Goal: Information Seeking & Learning: Learn about a topic

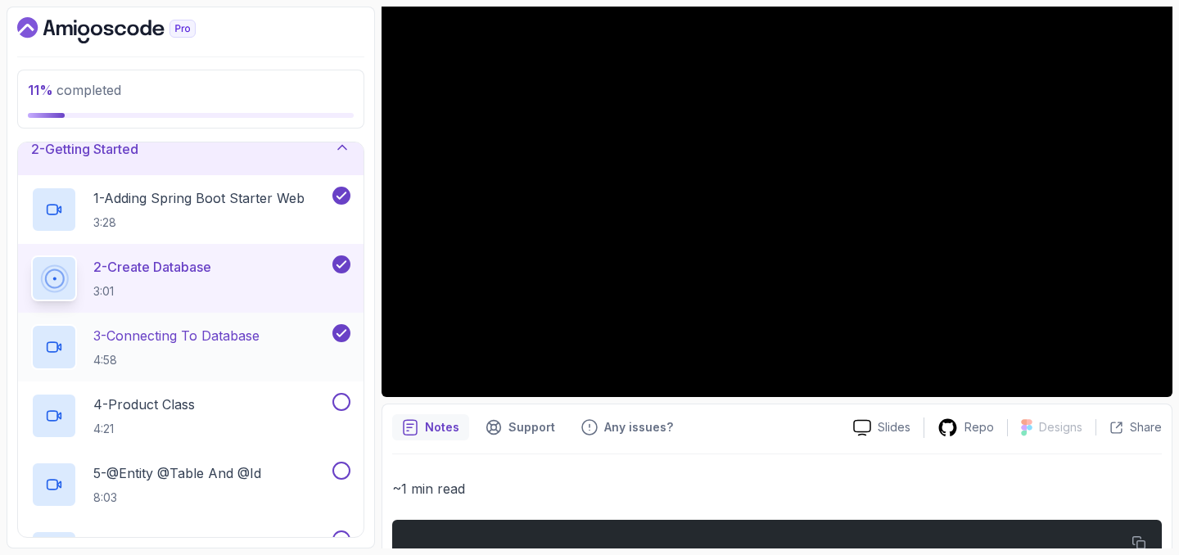
scroll to position [130, 0]
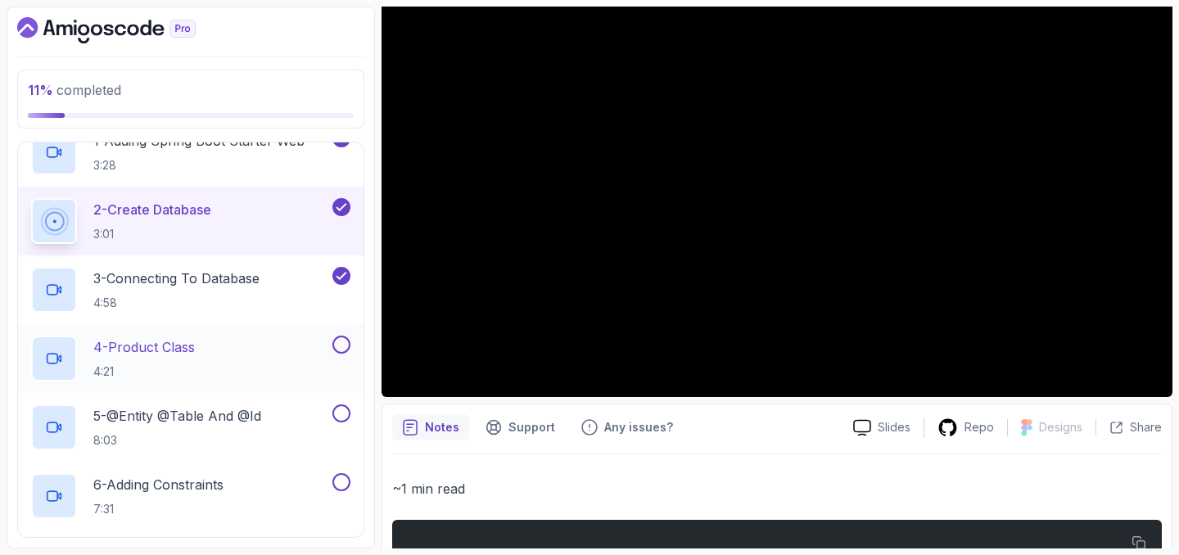
click at [177, 345] on p "4 - Product Class" at bounding box center [144, 347] width 102 height 20
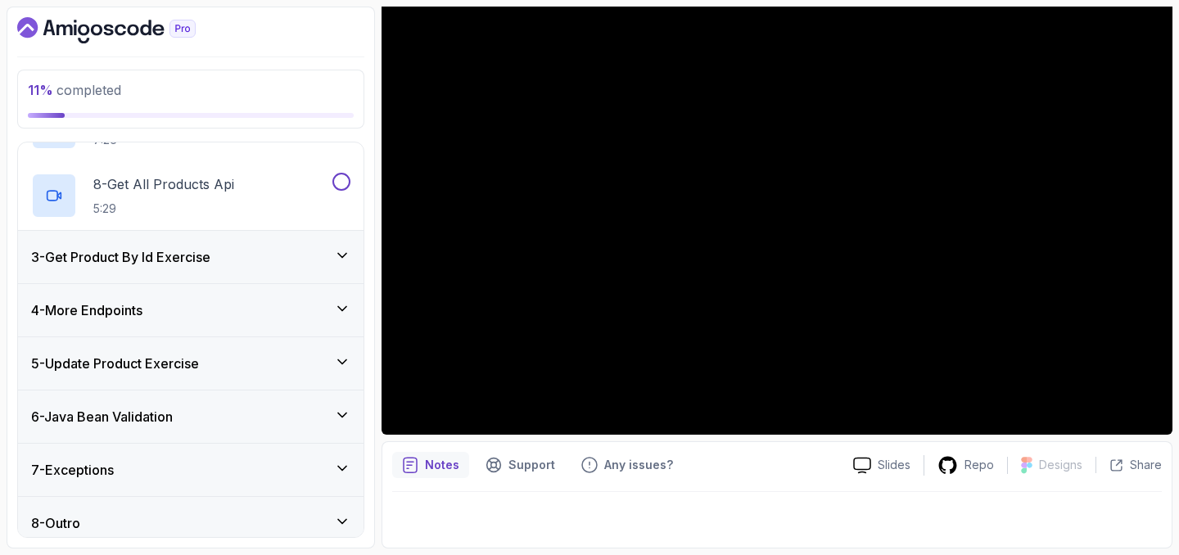
scroll to position [581, 0]
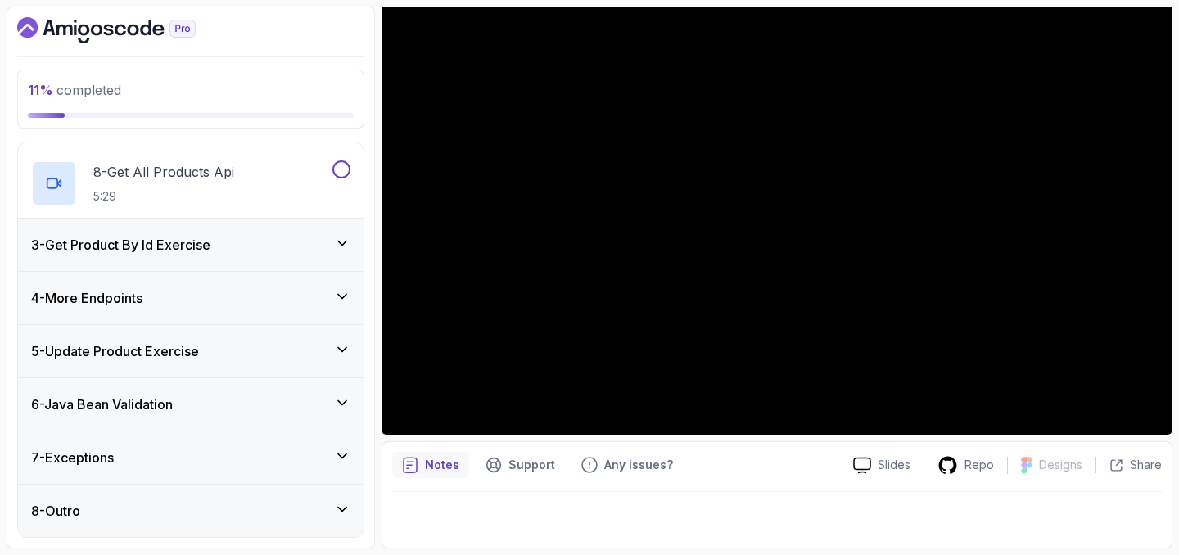
click at [292, 247] on div "3 - Get Product By Id Exercise" at bounding box center [190, 245] width 319 height 20
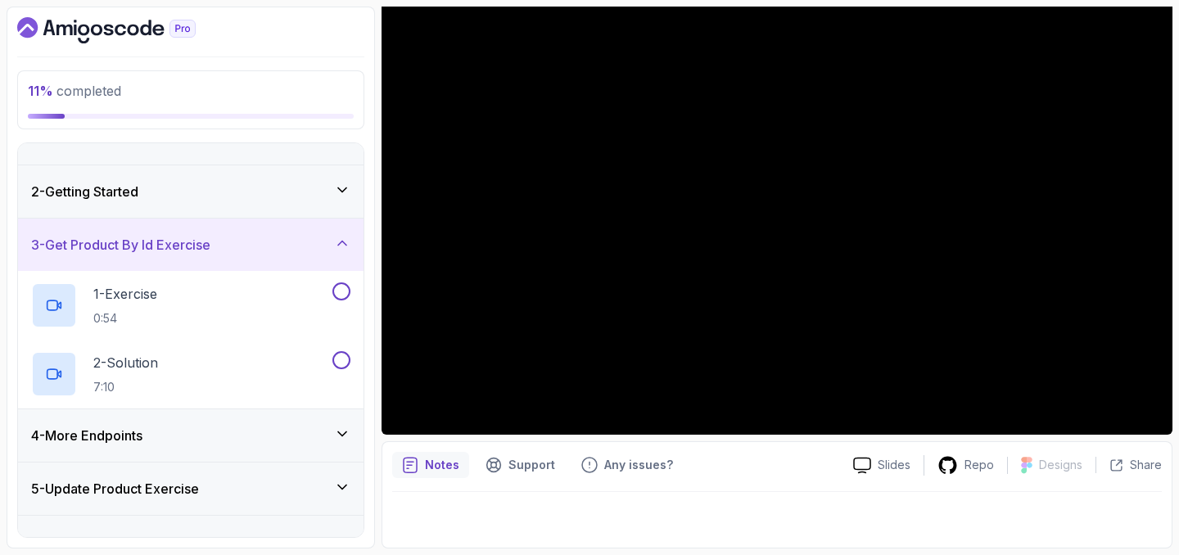
click at [277, 430] on div "4 - More Endpoints" at bounding box center [190, 436] width 319 height 20
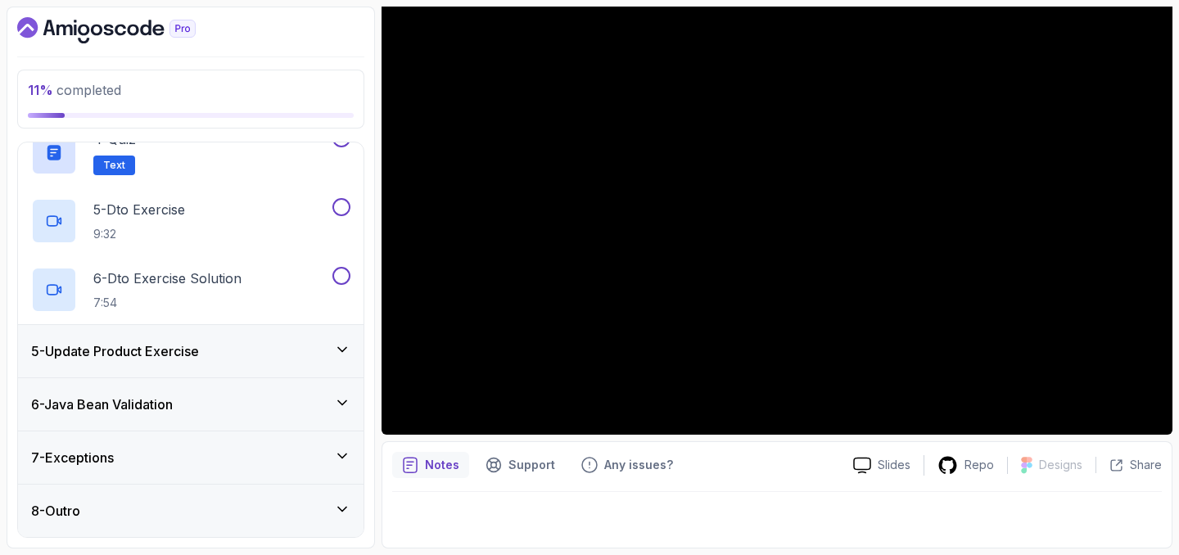
click at [240, 356] on div "5 - Update Product Exercise" at bounding box center [190, 352] width 319 height 20
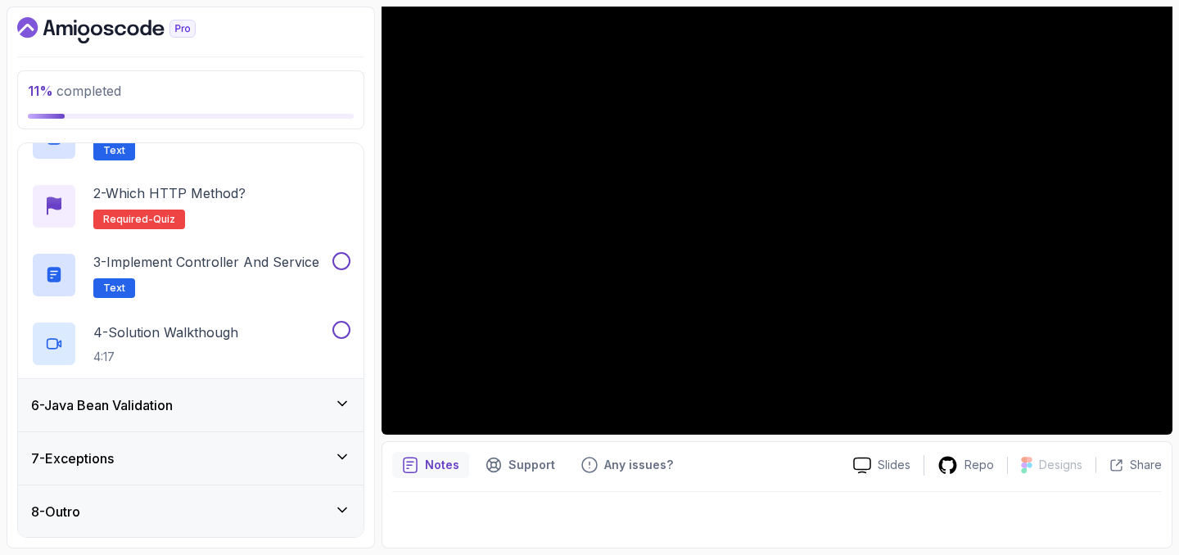
click at [221, 406] on div "6 - Java Bean Validation" at bounding box center [190, 406] width 319 height 20
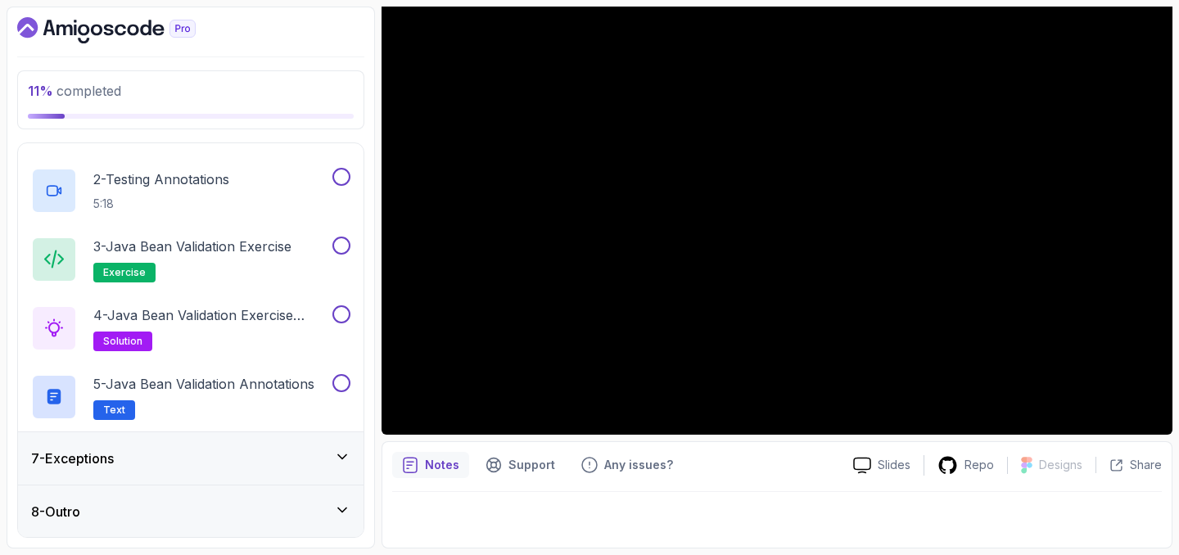
click at [183, 459] on div "7 - Exceptions" at bounding box center [190, 459] width 319 height 20
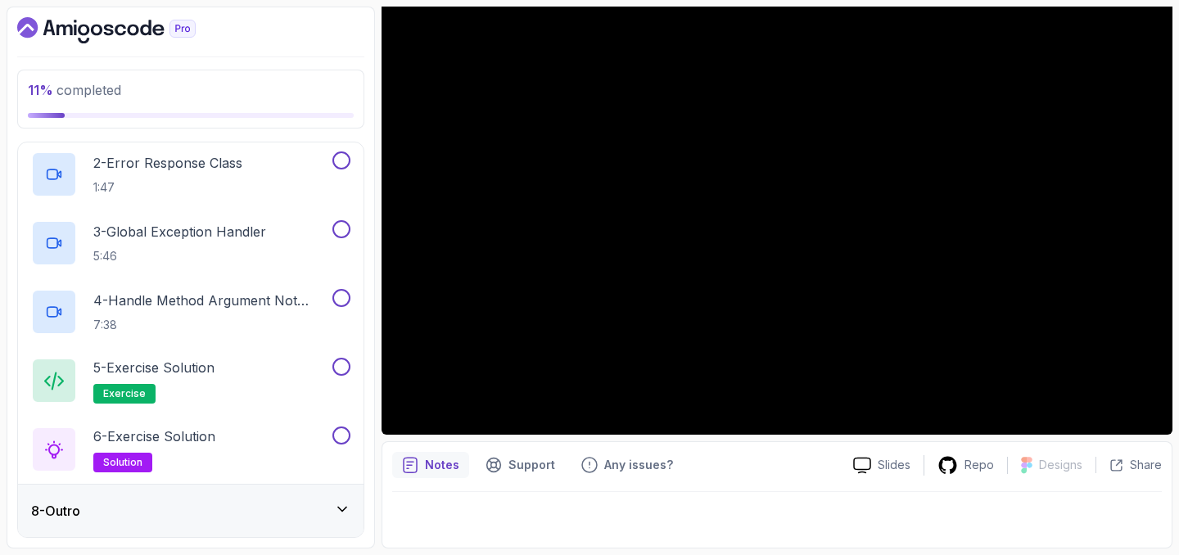
scroll to position [0, 0]
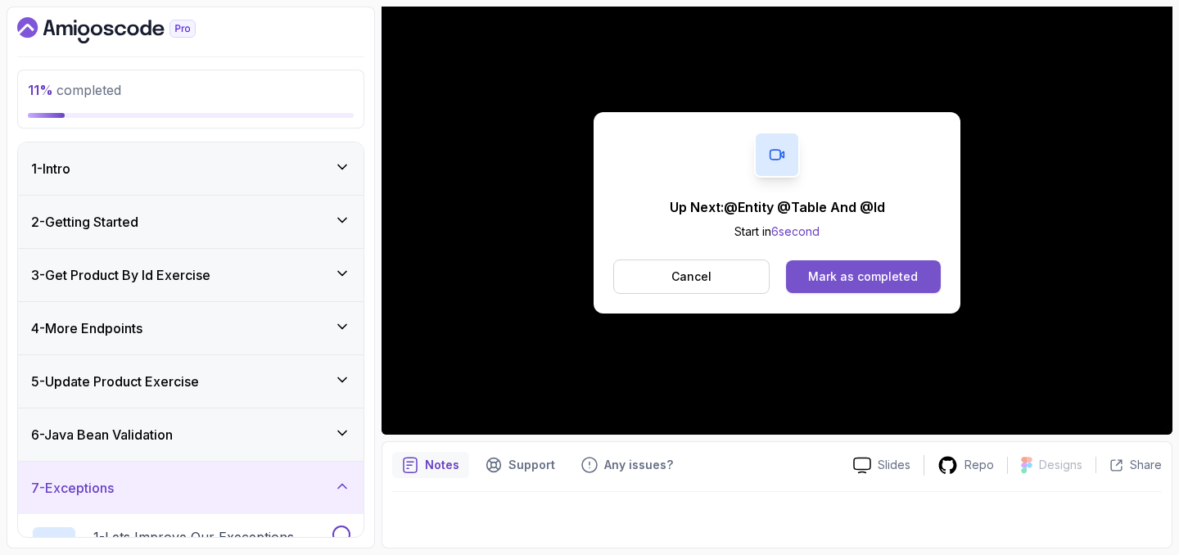
click at [874, 278] on div "Mark as completed" at bounding box center [863, 277] width 110 height 16
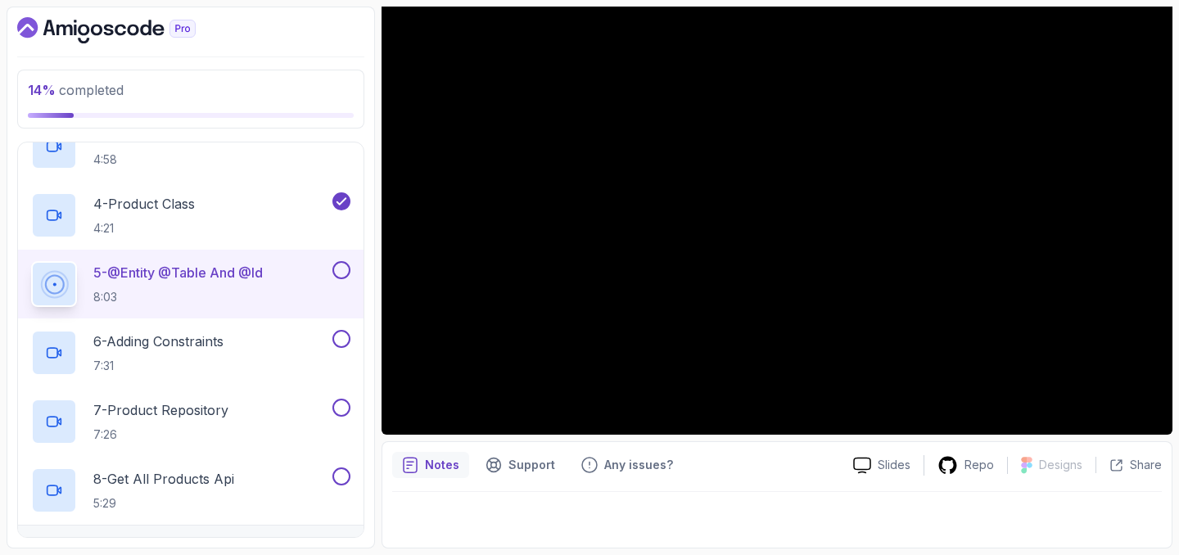
scroll to position [275, 0]
click at [195, 202] on p "4 - Product Class" at bounding box center [144, 202] width 102 height 20
click at [212, 202] on div "4 - Product Class 4:21" at bounding box center [180, 214] width 298 height 46
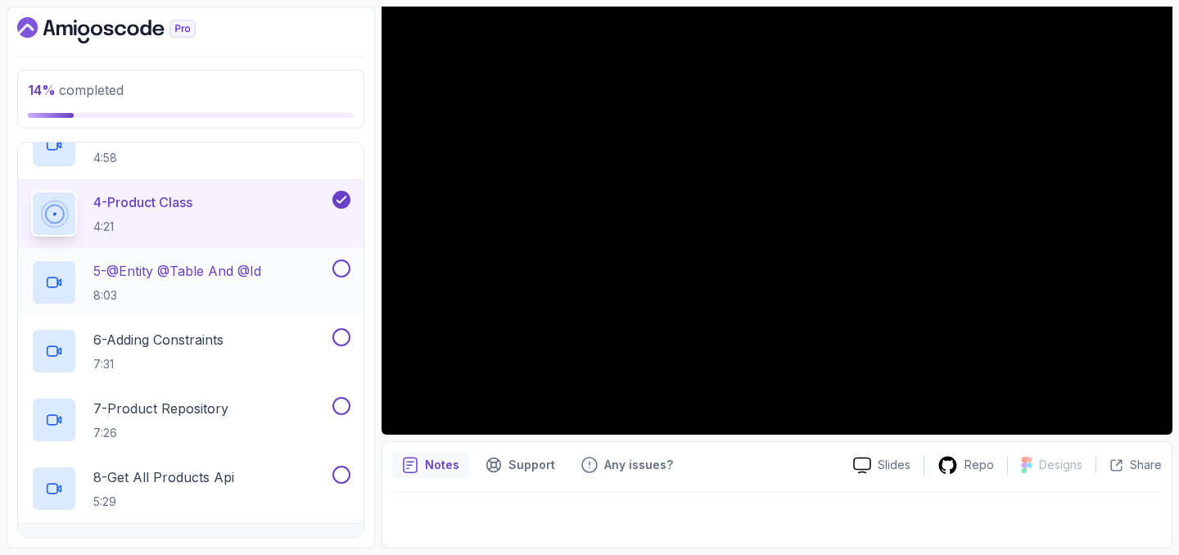
click at [215, 280] on p "5 - @Entity @Table And @Id" at bounding box center [177, 271] width 168 height 20
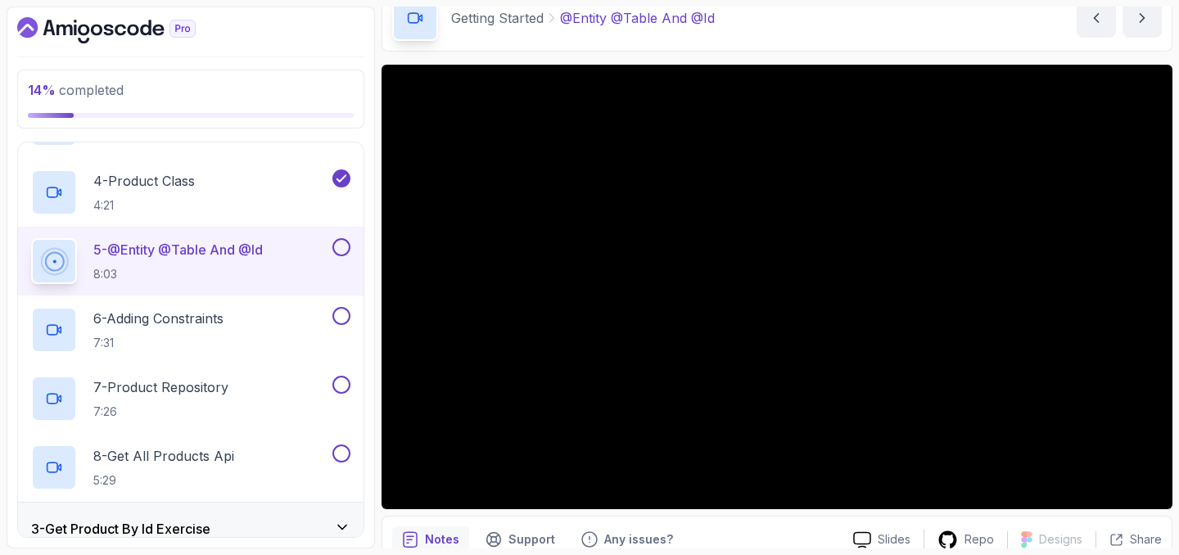
scroll to position [71, 0]
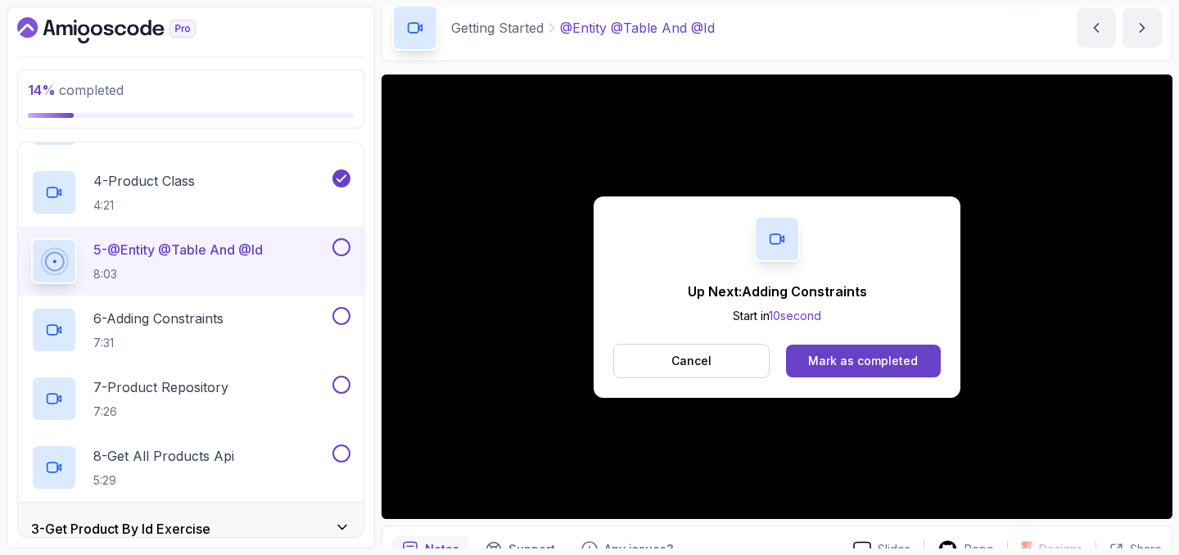
click at [710, 210] on div "Up Next: Adding Constraints Start in 10 second Cancel Mark as completed" at bounding box center [777, 297] width 367 height 201
click at [865, 147] on div "Up Next: Adding Constraints Start in 9 second Cancel Mark as completed" at bounding box center [777, 297] width 791 height 445
click at [858, 371] on button "Mark as completed" at bounding box center [863, 361] width 155 height 33
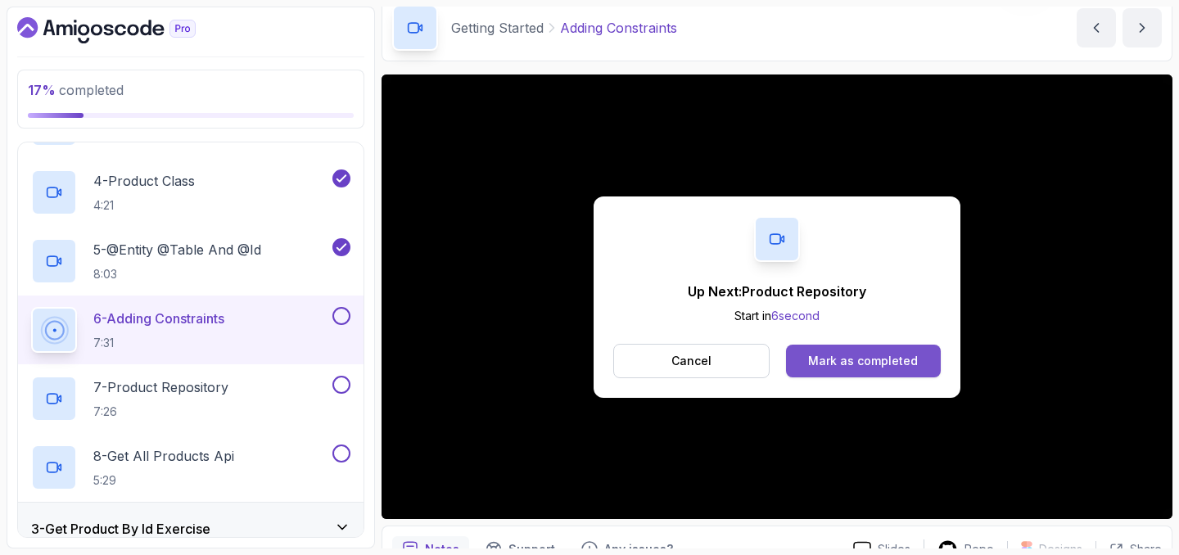
click at [877, 360] on div "Mark as completed" at bounding box center [863, 361] width 110 height 16
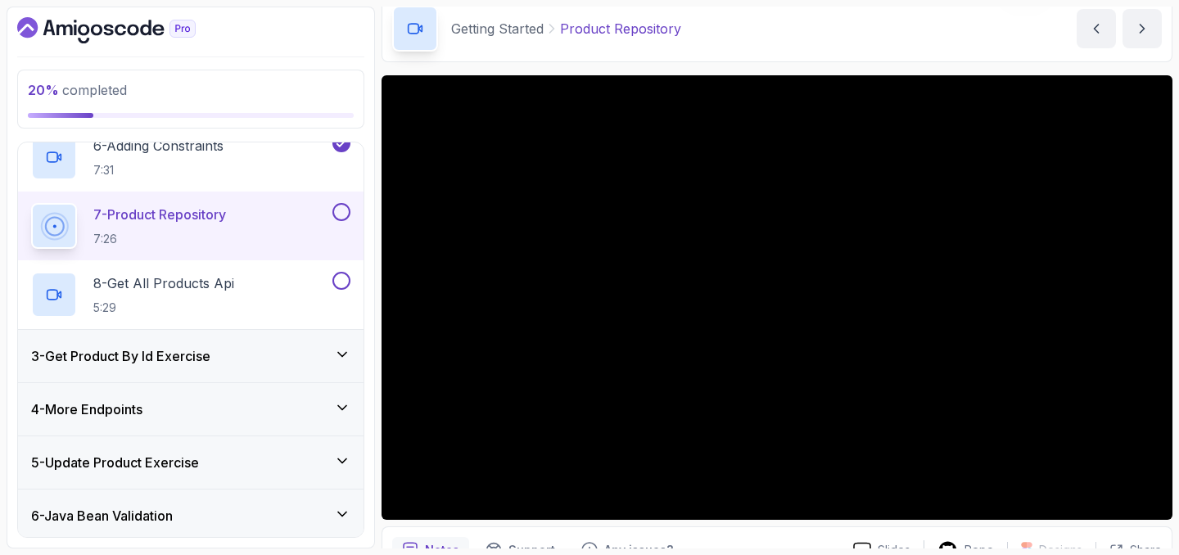
scroll to position [485, 0]
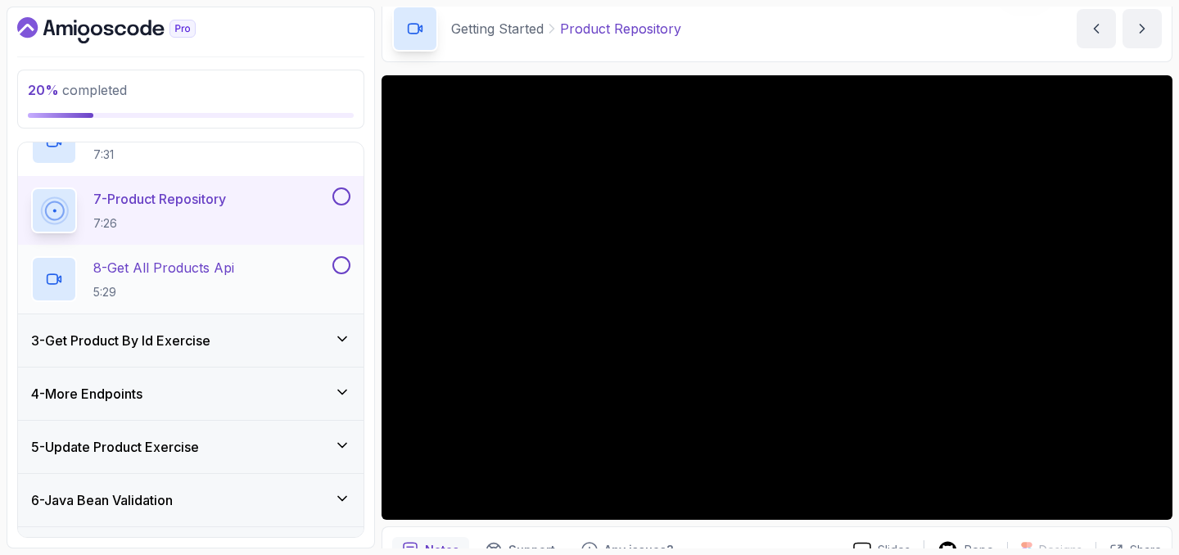
click at [198, 267] on p "8 - Get All Products Api" at bounding box center [163, 268] width 141 height 20
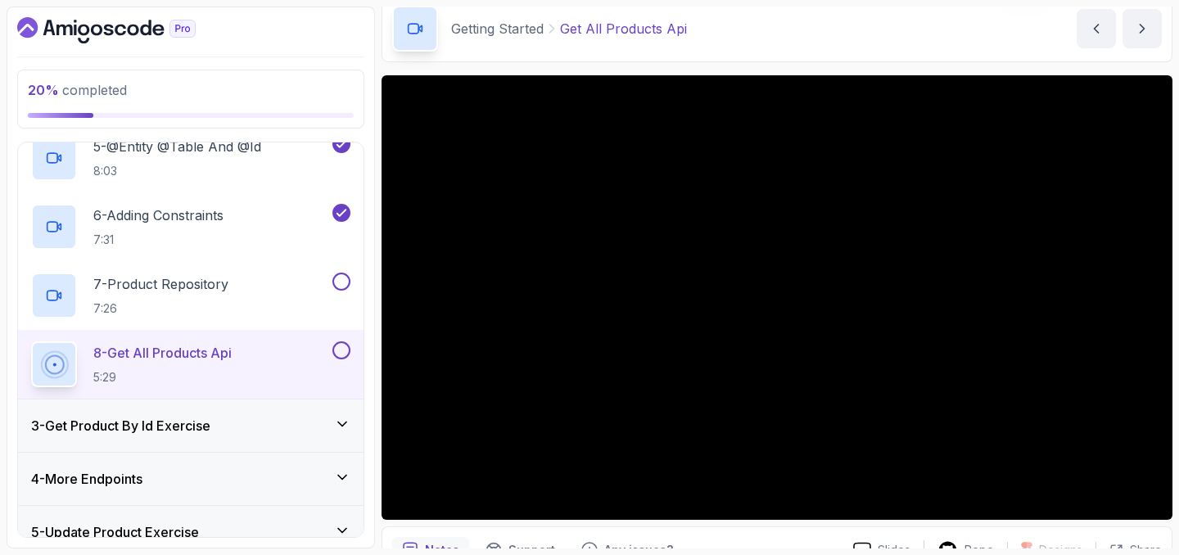
scroll to position [97, 0]
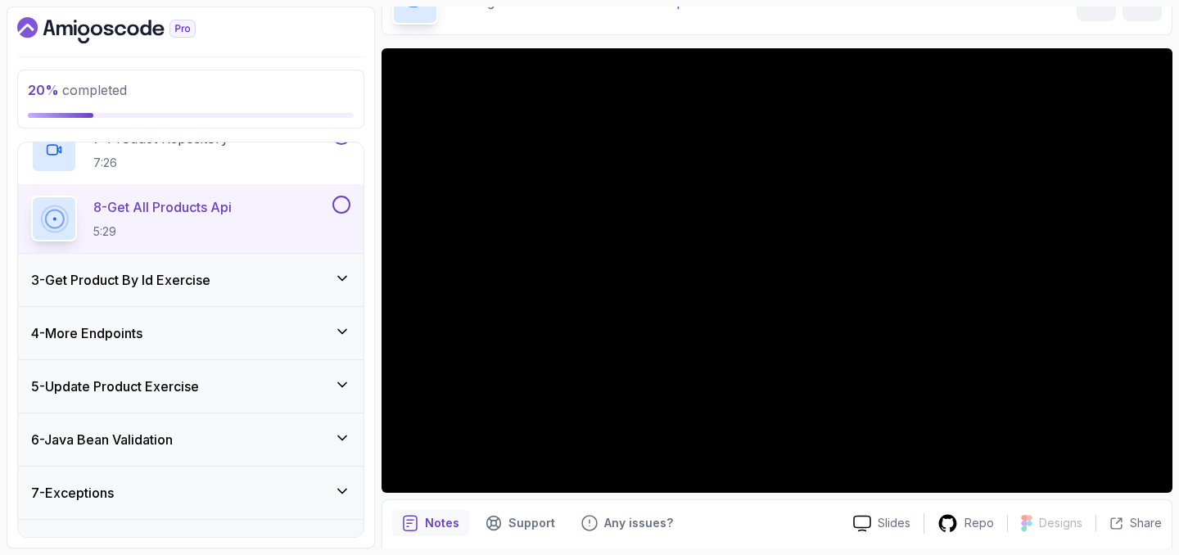
click at [230, 292] on div "3 - Get Product By Id Exercise" at bounding box center [191, 280] width 346 height 52
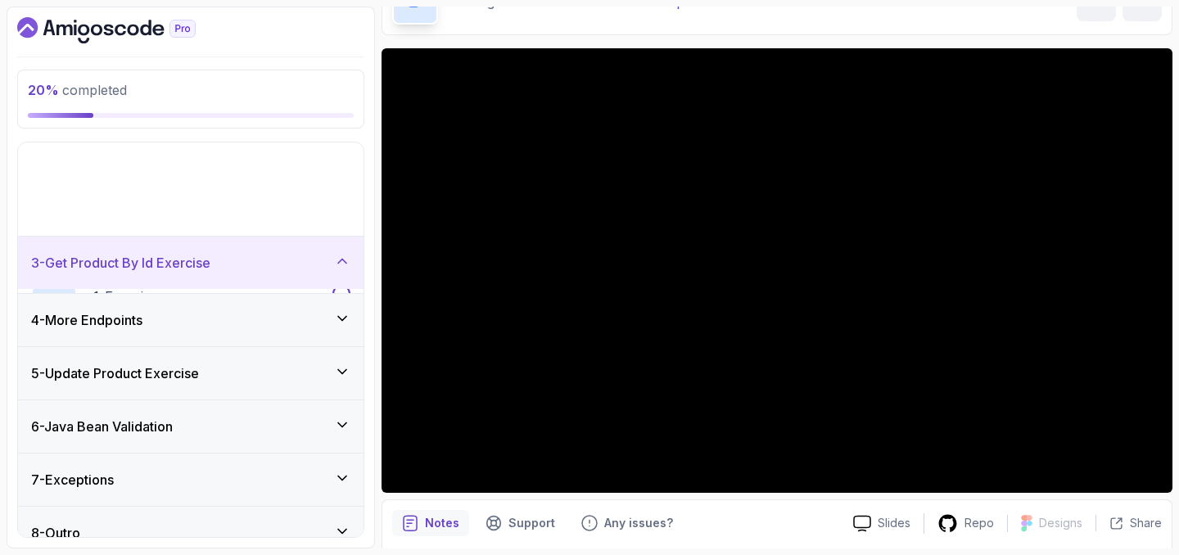
scroll to position [31, 0]
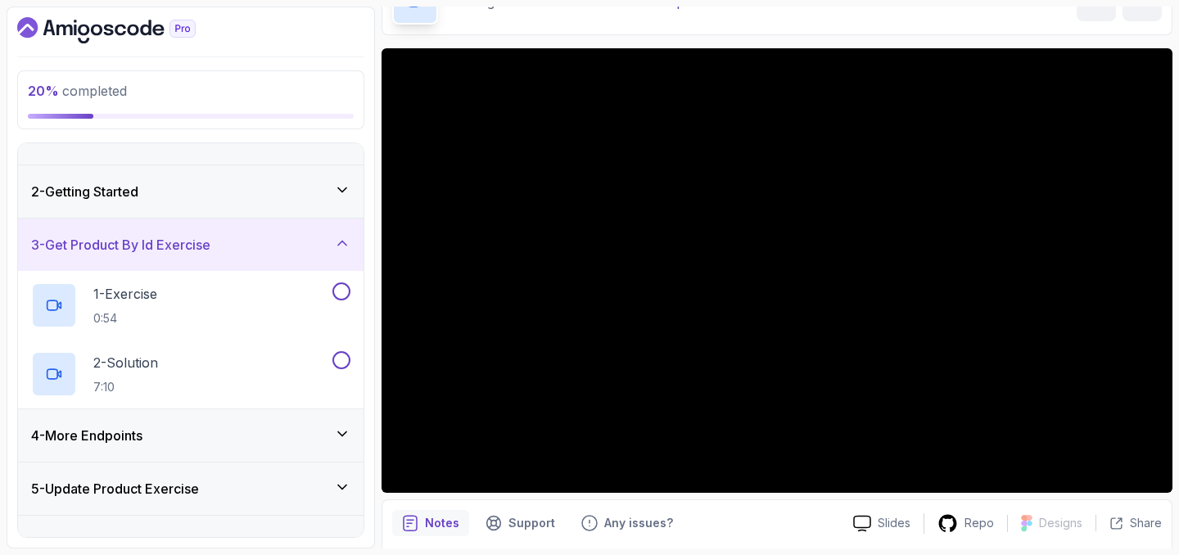
click at [269, 441] on div "4 - More Endpoints" at bounding box center [190, 436] width 319 height 20
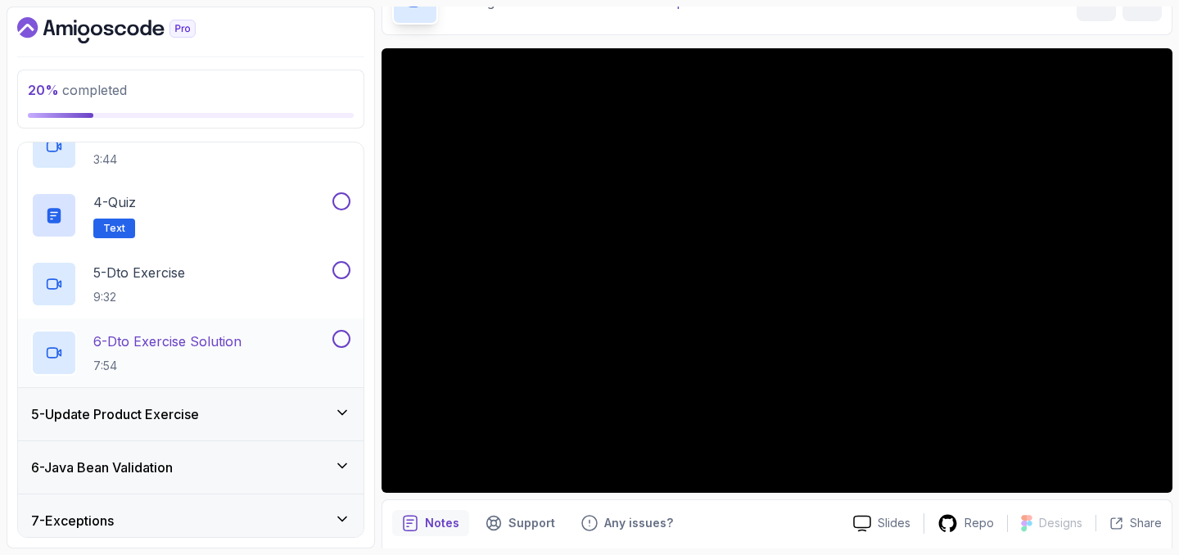
scroll to position [443, 0]
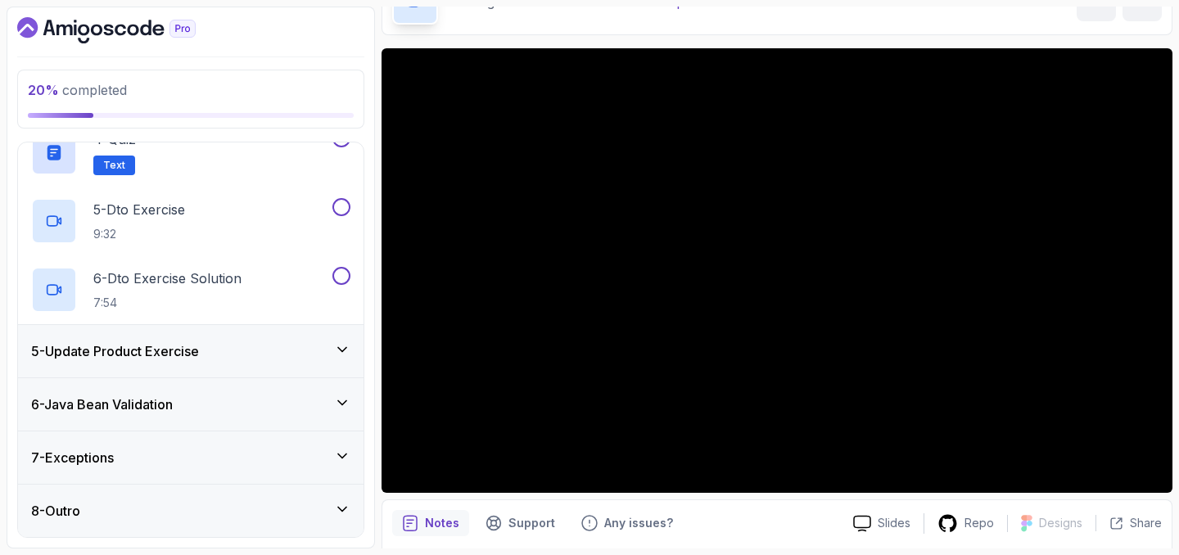
click at [269, 350] on div "5 - Update Product Exercise" at bounding box center [190, 352] width 319 height 20
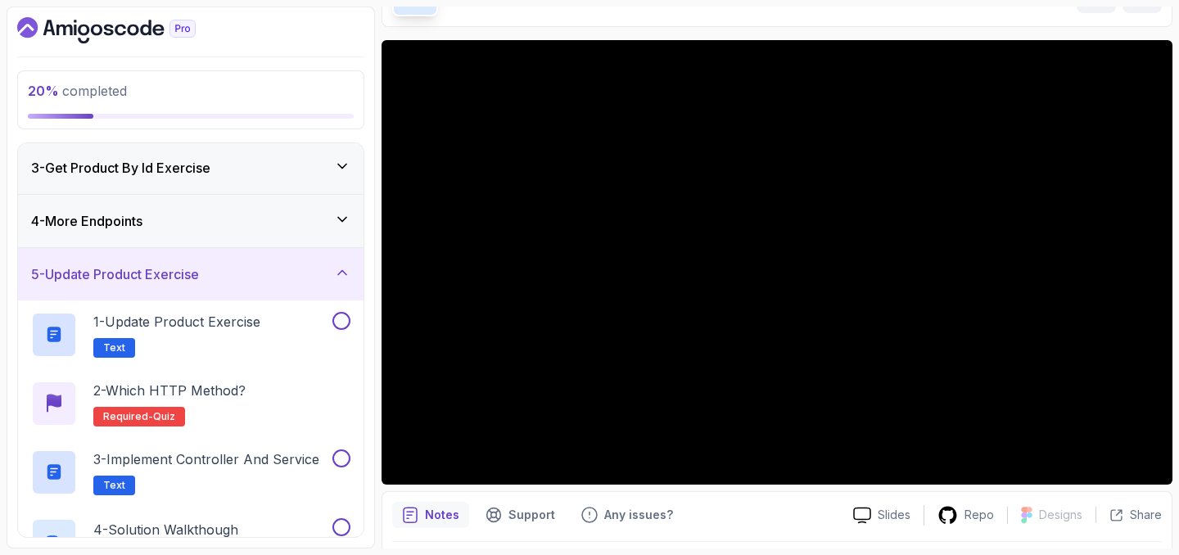
scroll to position [110, 0]
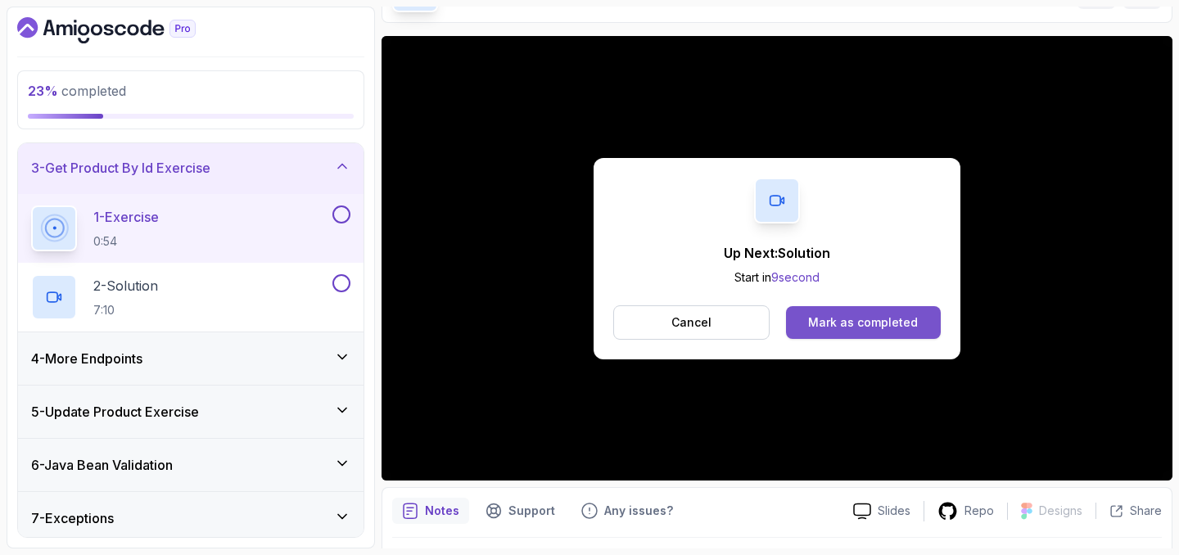
click at [849, 308] on button "Mark as completed" at bounding box center [863, 322] width 155 height 33
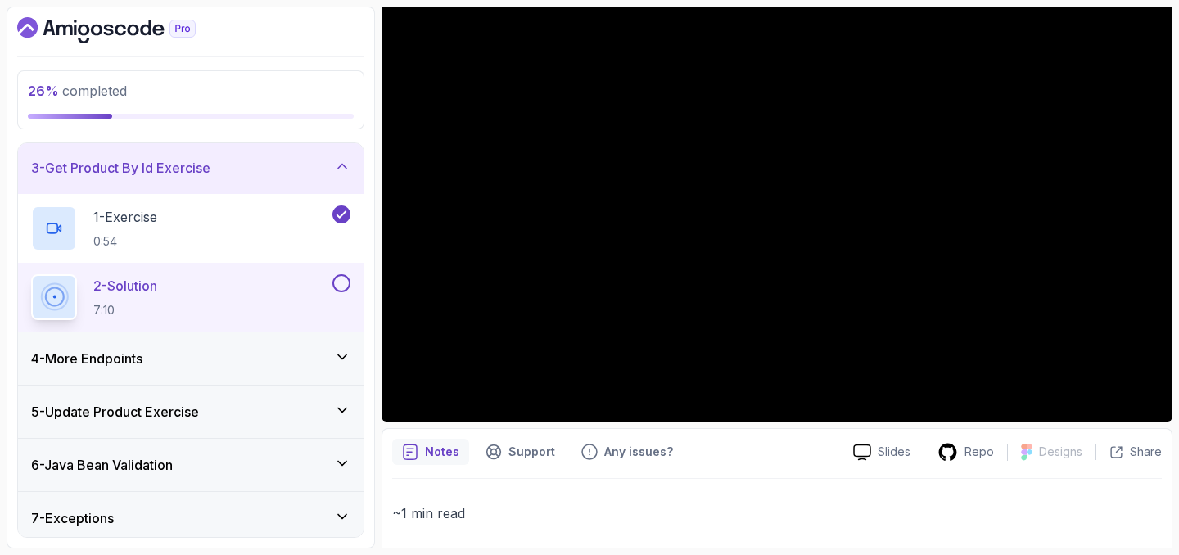
scroll to position [197, 0]
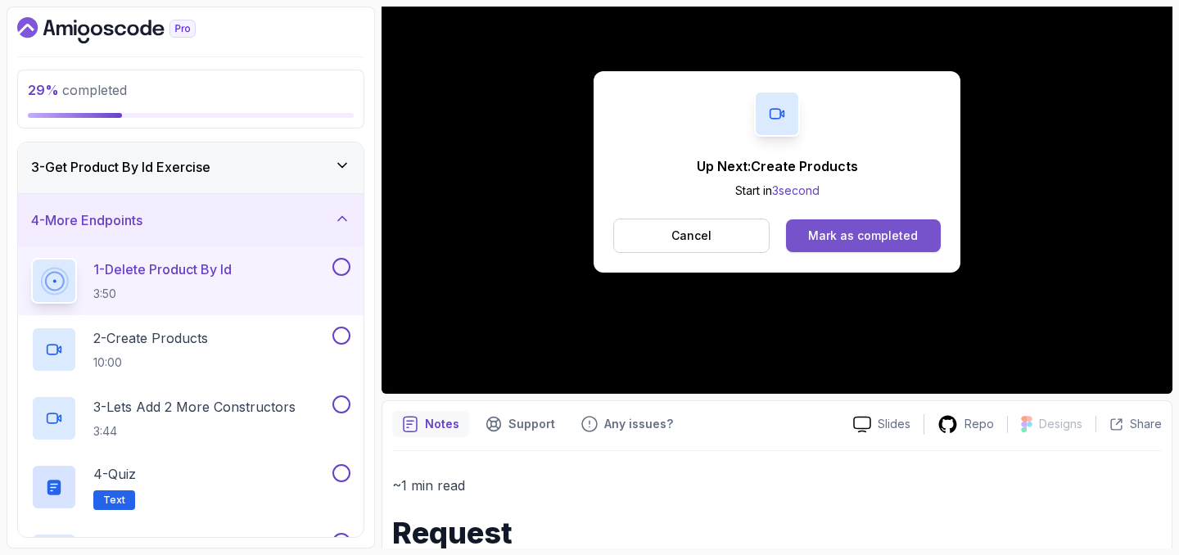
click at [899, 242] on div "Mark as completed" at bounding box center [863, 236] width 110 height 16
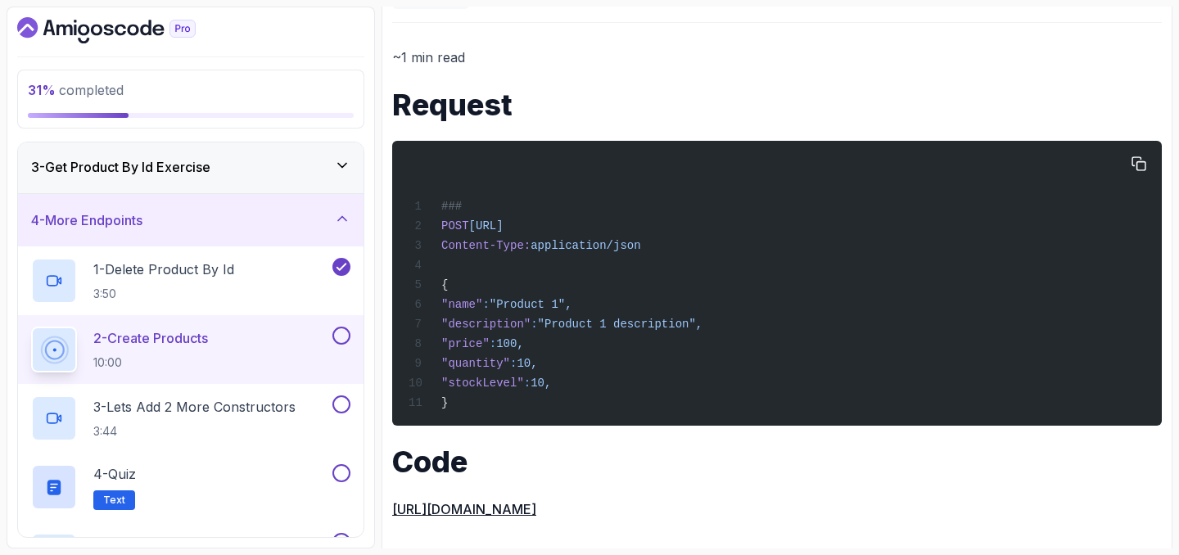
scroll to position [640, 0]
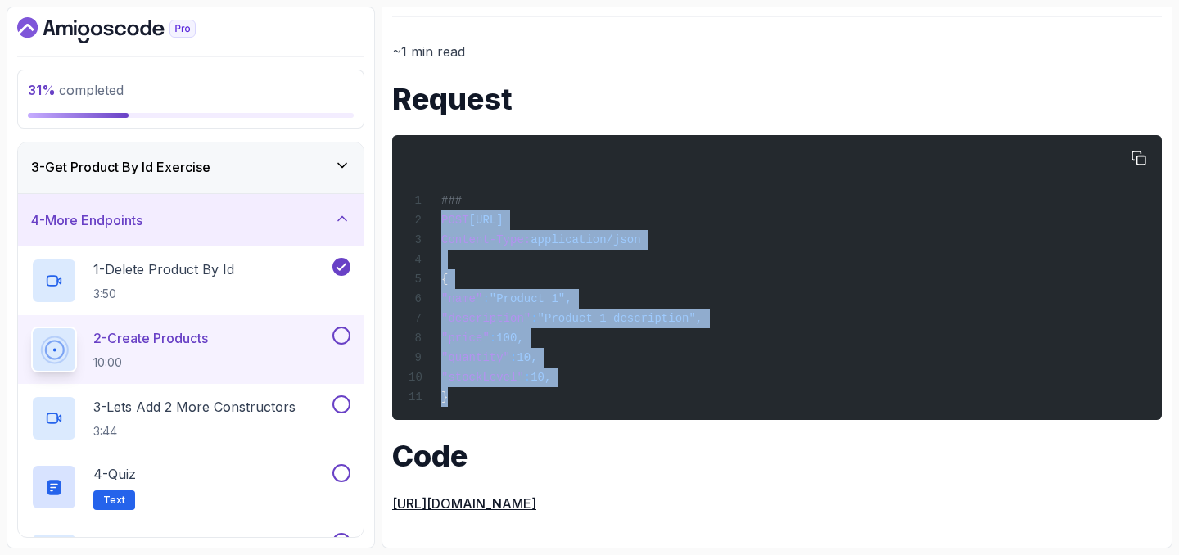
drag, startPoint x: 442, startPoint y: 208, endPoint x: 643, endPoint y: 396, distance: 275.2
click at [643, 396] on div "### POST [URL] Content-Type: application/json { "name" : "Product 1", "descript…" at bounding box center [777, 277] width 744 height 265
copy code "POST [URL] Content-Type: application/json { "name" : "Product 1", "description"…"
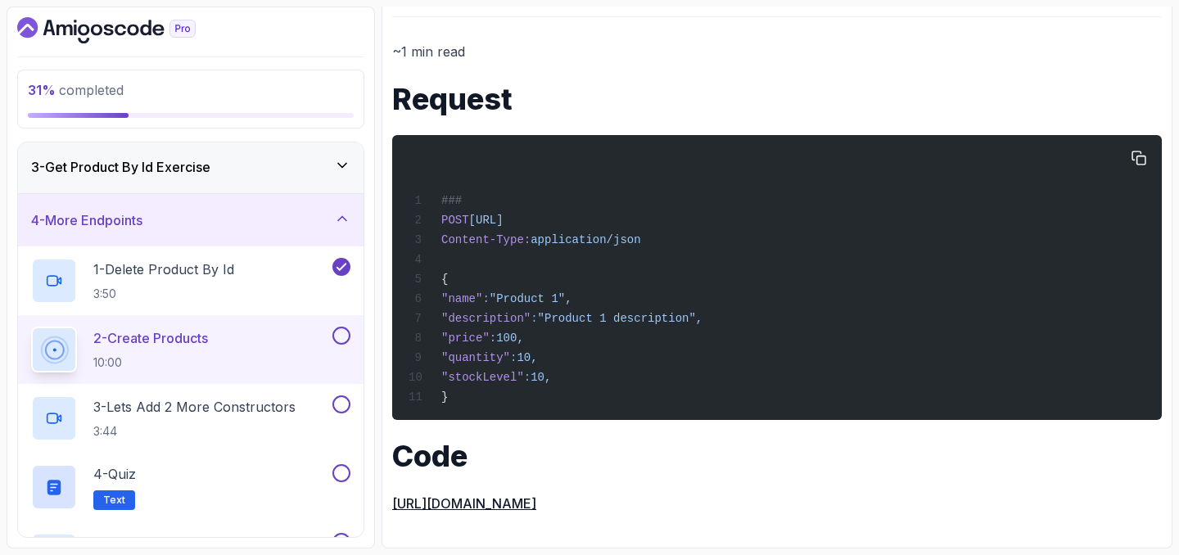
click at [563, 302] on div "### POST [URL] Content-Type: application/json { "name" : "Product 1", "descript…" at bounding box center [777, 277] width 744 height 265
drag, startPoint x: 532, startPoint y: 297, endPoint x: 594, endPoint y: 297, distance: 62.2
click at [572, 297] on span ""Product 1"," at bounding box center [531, 298] width 83 height 13
copy span "Product 1"
drag, startPoint x: 582, startPoint y: 314, endPoint x: 723, endPoint y: 317, distance: 140.9
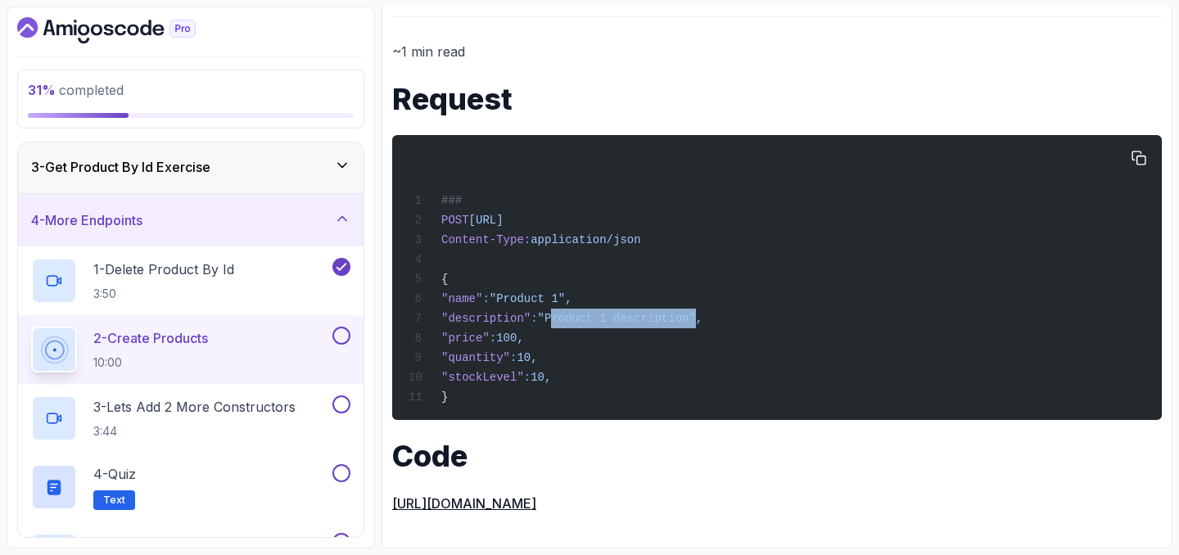
click at [704, 317] on span ""Product 1 description"," at bounding box center [620, 318] width 165 height 13
copy span "Product 1 description"
click at [524, 336] on span "100," at bounding box center [510, 338] width 28 height 13
copy span "100"
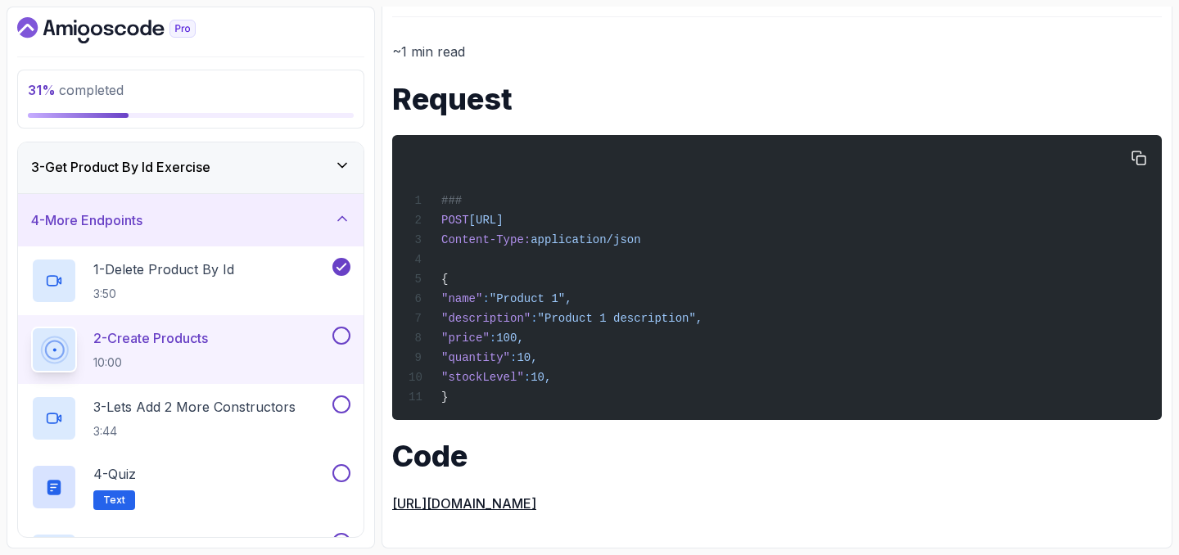
click at [537, 355] on span "10," at bounding box center [527, 357] width 20 height 13
copy span "10"
click at [726, 279] on div "### POST [URL] Content-Type: application/json { "name" : "Product 1", "descript…" at bounding box center [777, 277] width 744 height 265
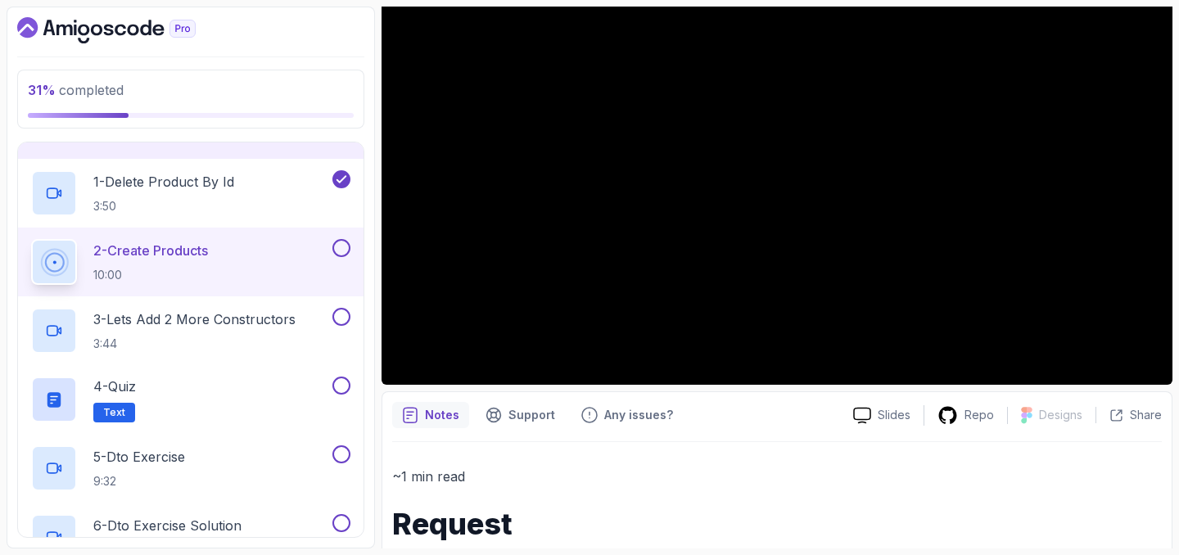
scroll to position [240, 0]
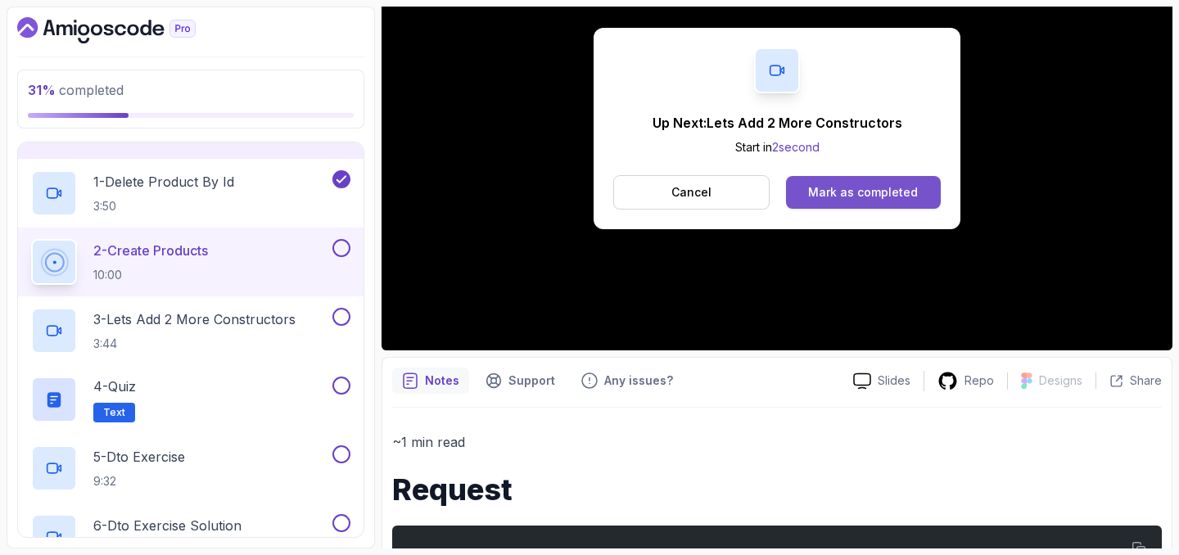
click at [874, 192] on div "Mark as completed" at bounding box center [863, 192] width 110 height 16
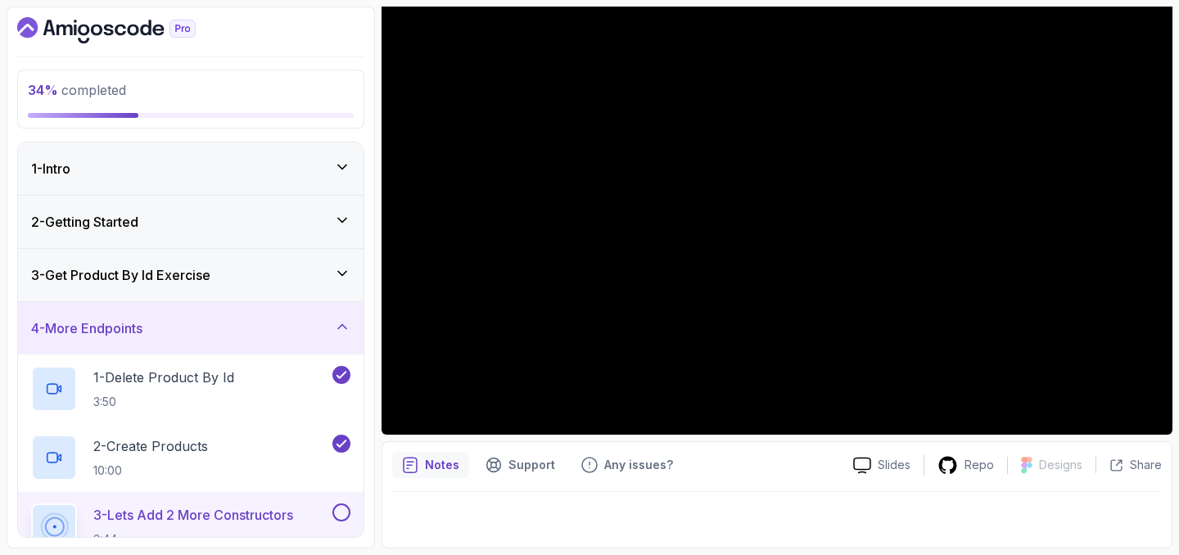
click at [286, 269] on div "3 - Get Product By Id Exercise" at bounding box center [190, 275] width 319 height 20
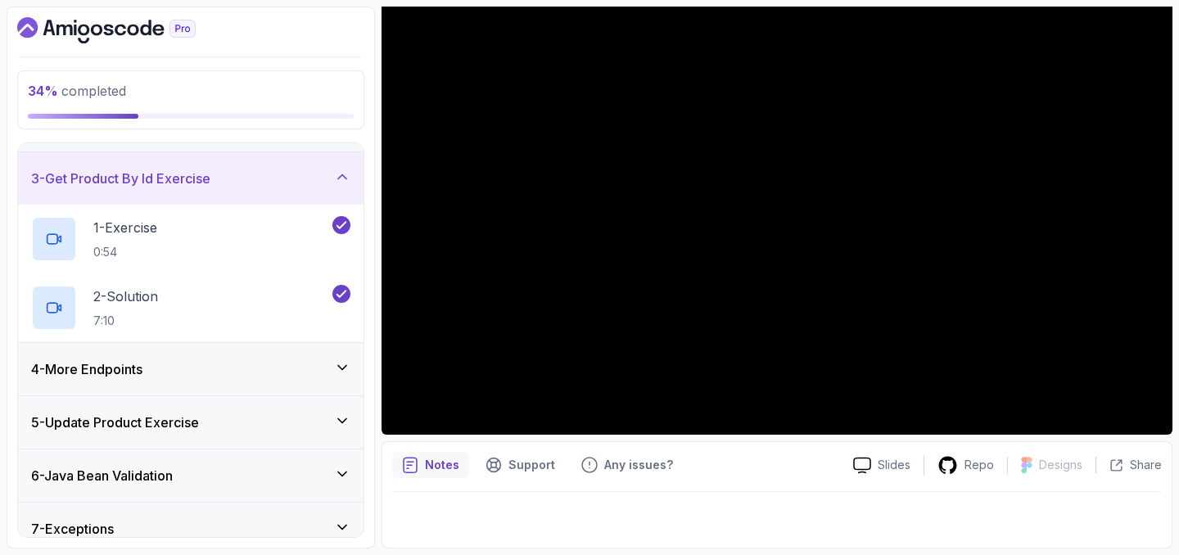
scroll to position [158, 0]
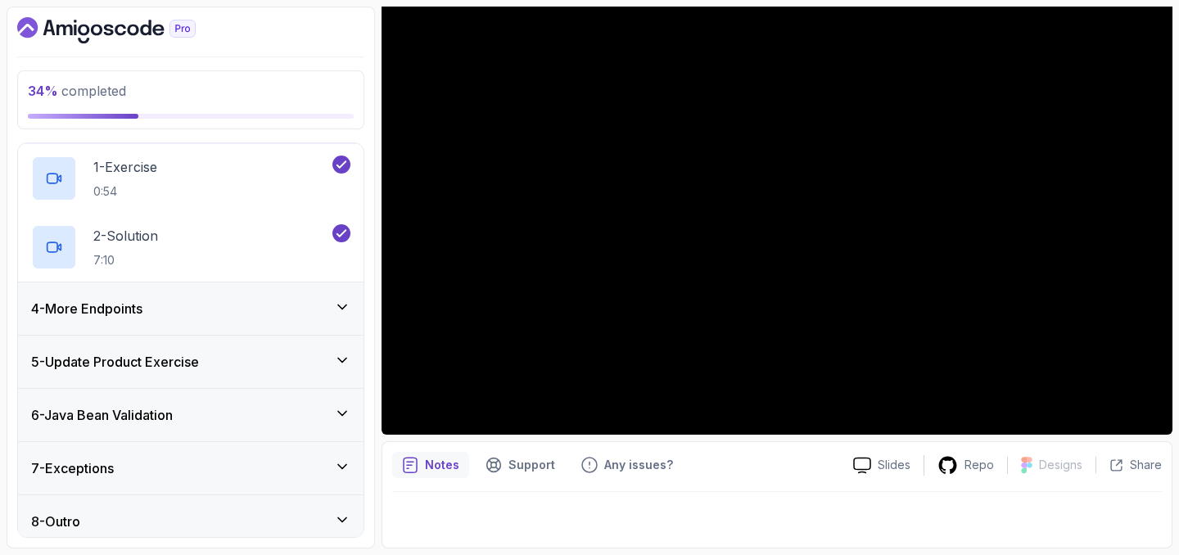
click at [272, 305] on div "4 - More Endpoints" at bounding box center [190, 309] width 319 height 20
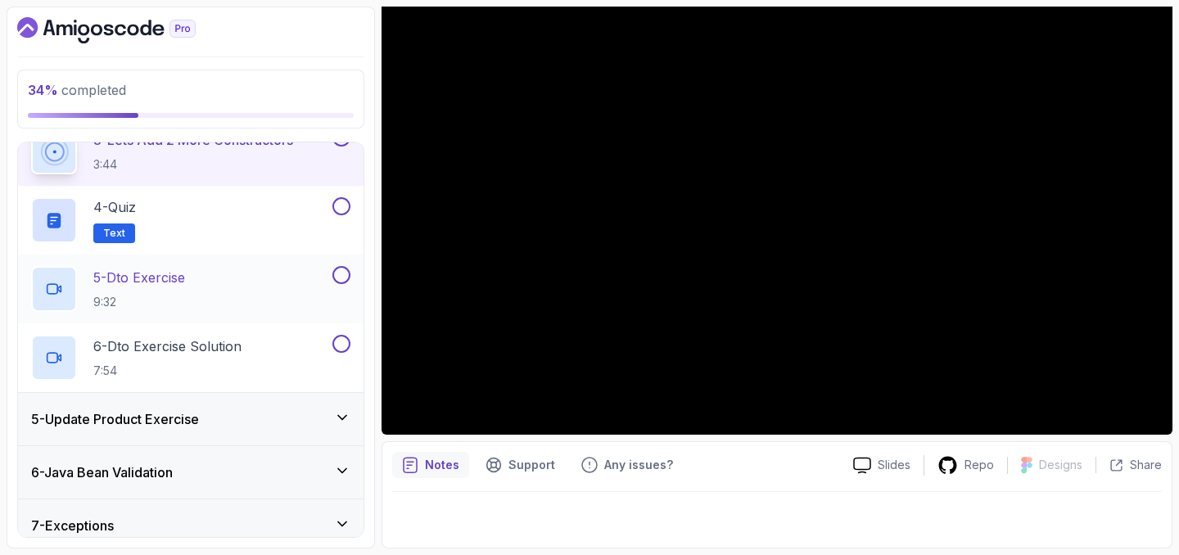
scroll to position [381, 0]
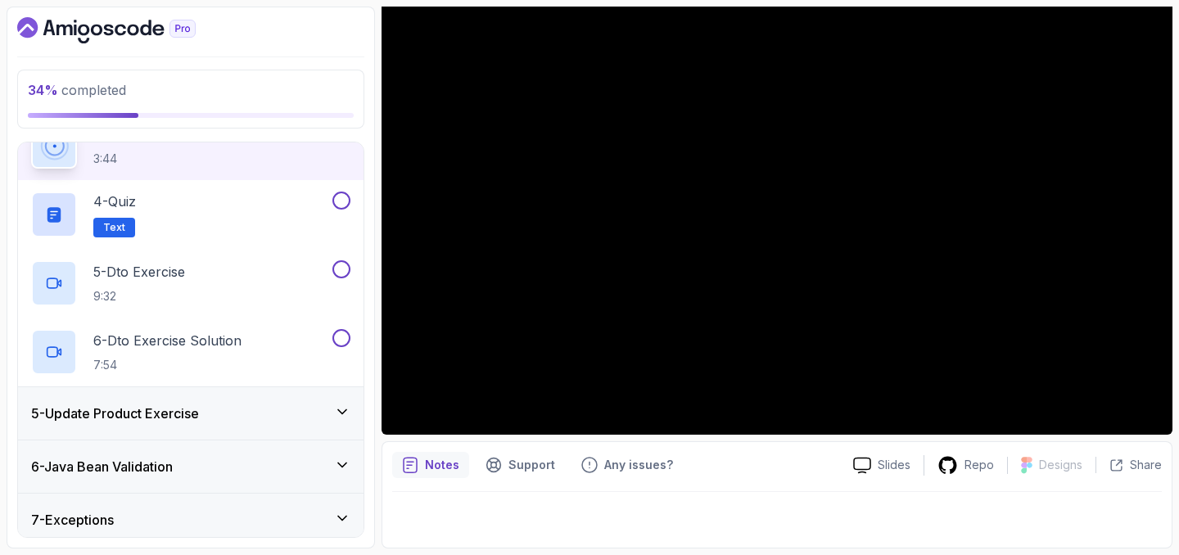
click at [199, 410] on h3 "5 - Update Product Exercise" at bounding box center [115, 414] width 168 height 20
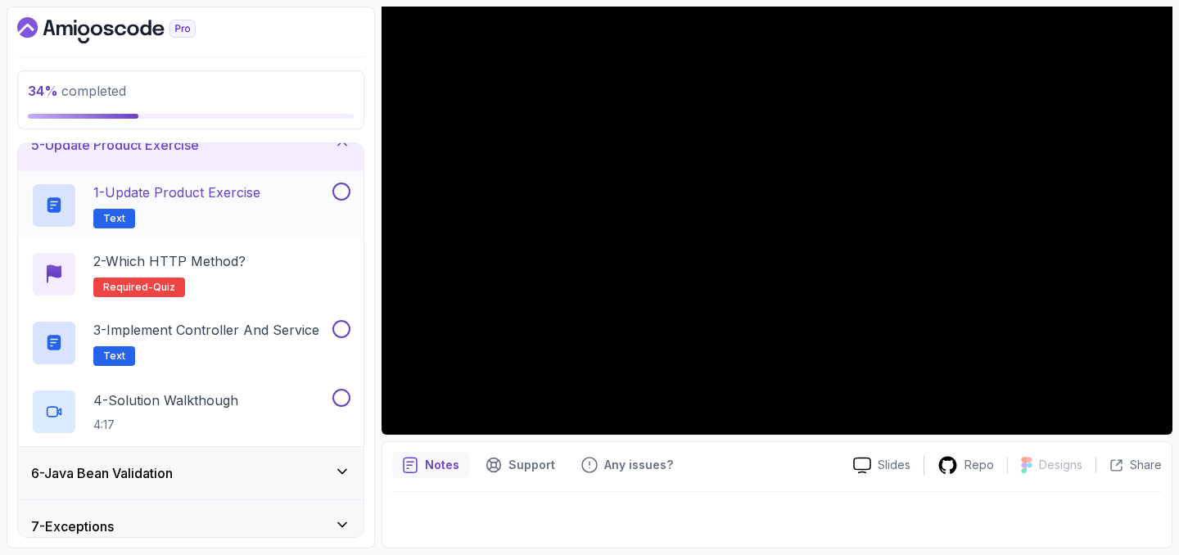
scroll to position [242, 0]
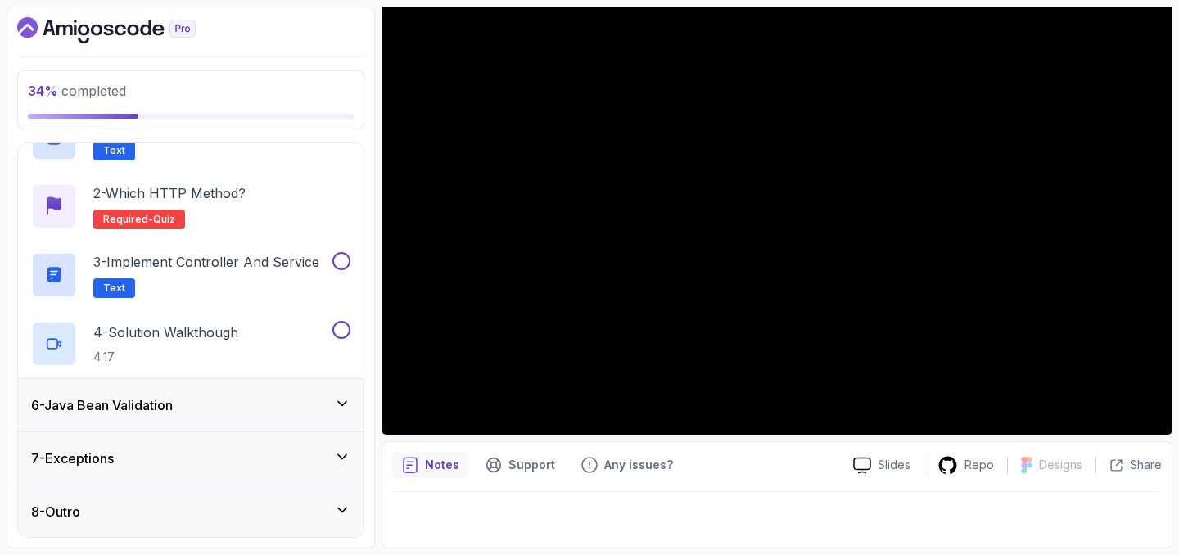
click at [171, 397] on h3 "6 - Java Bean Validation" at bounding box center [102, 406] width 142 height 20
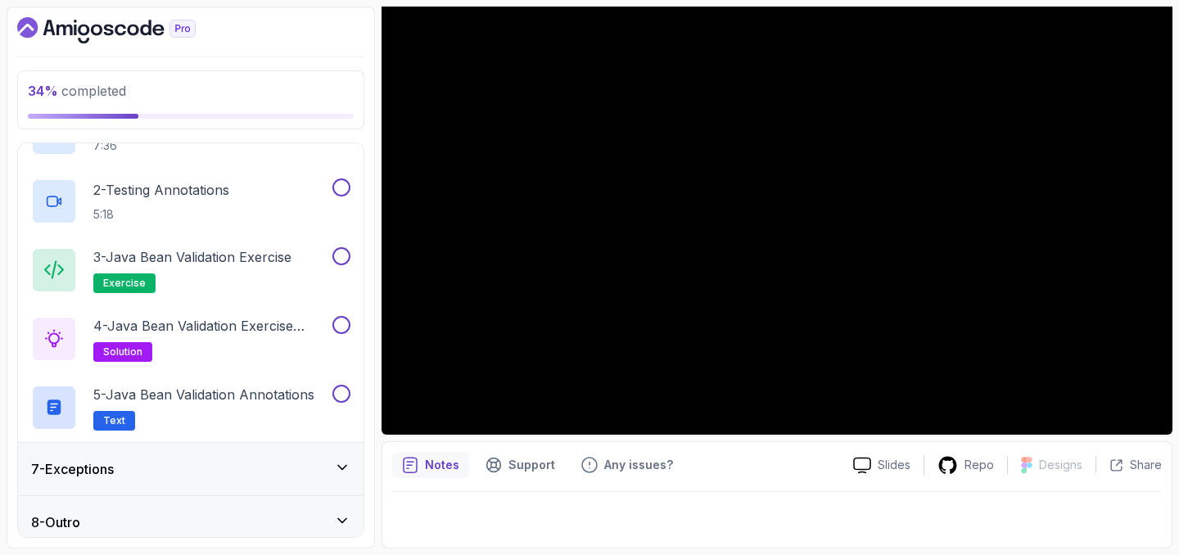
scroll to position [374, 0]
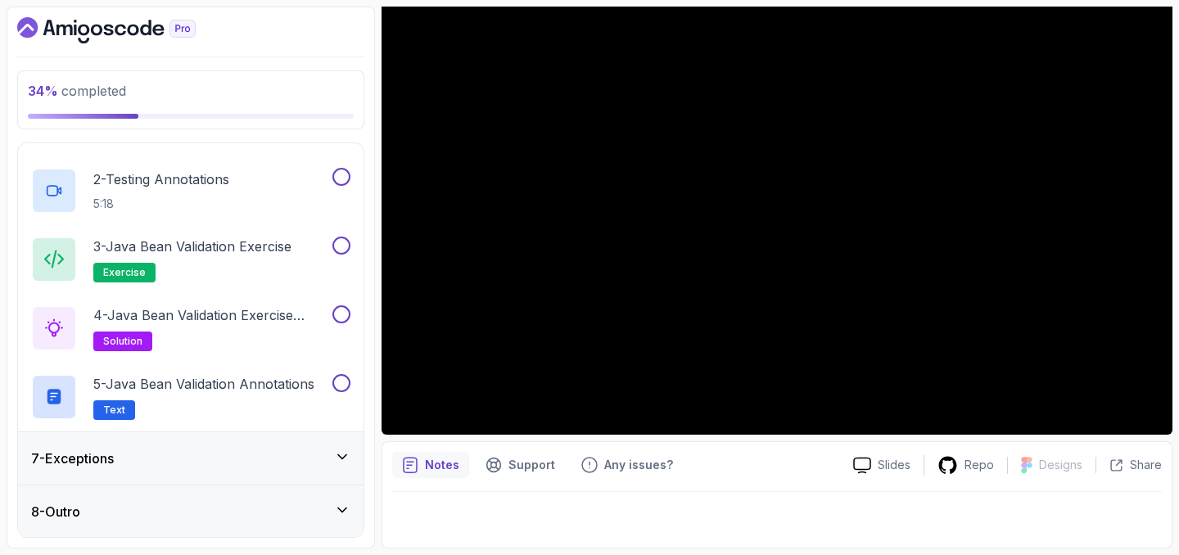
click at [130, 456] on div "7 - Exceptions" at bounding box center [190, 459] width 319 height 20
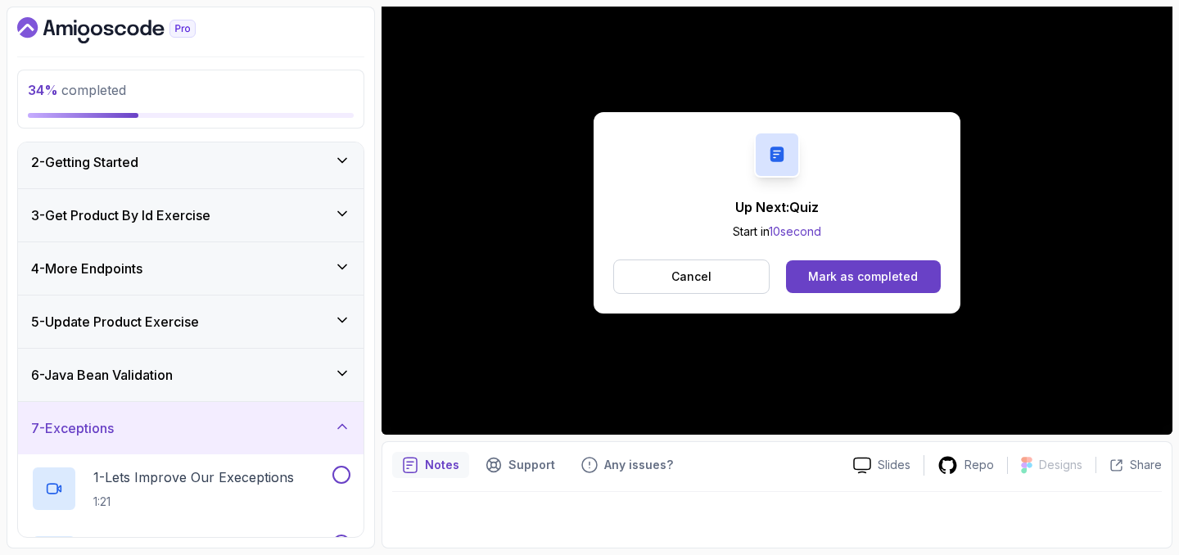
scroll to position [0, 0]
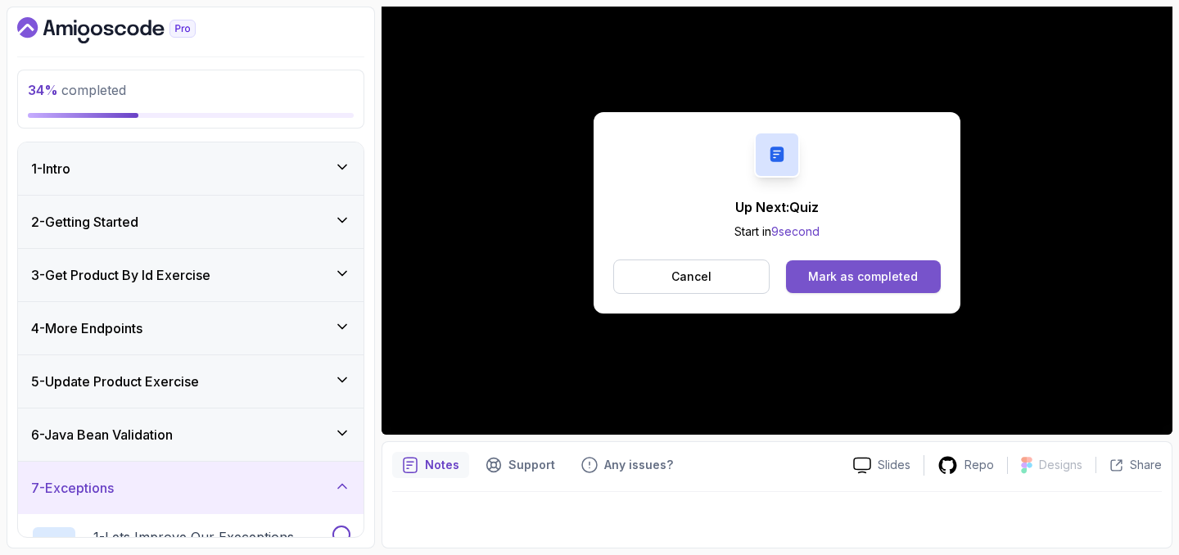
click at [876, 289] on button "Mark as completed" at bounding box center [863, 276] width 155 height 33
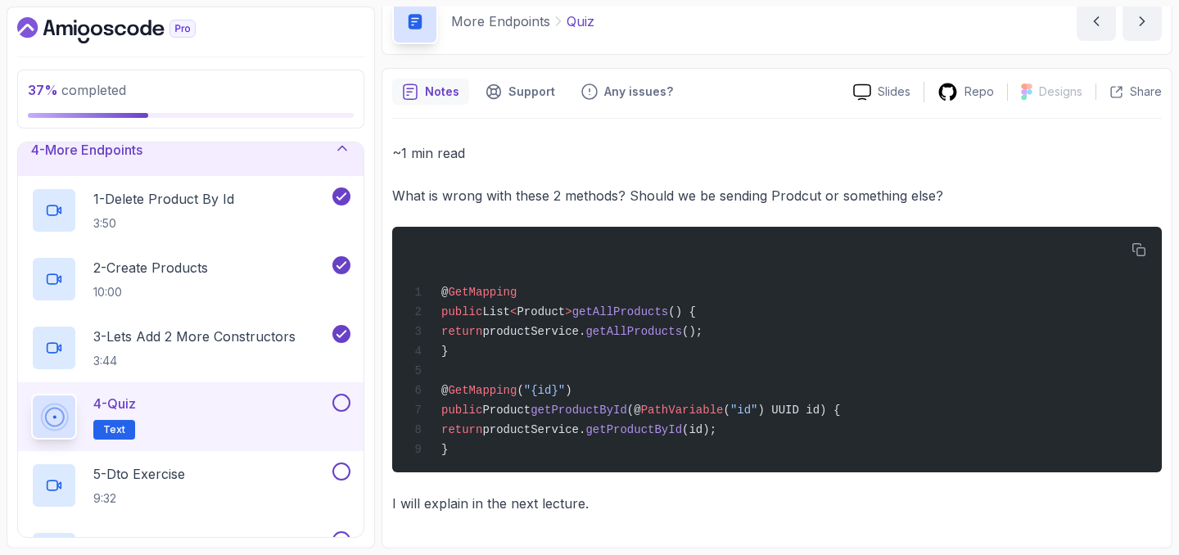
scroll to position [188, 0]
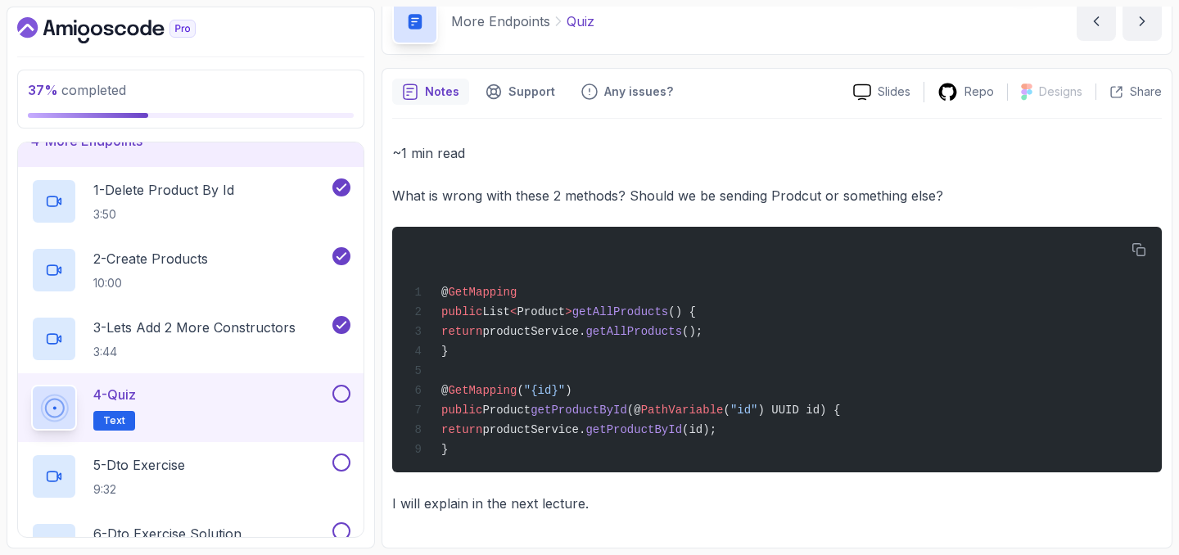
click at [242, 155] on div "4 - More Endpoints" at bounding box center [191, 141] width 346 height 52
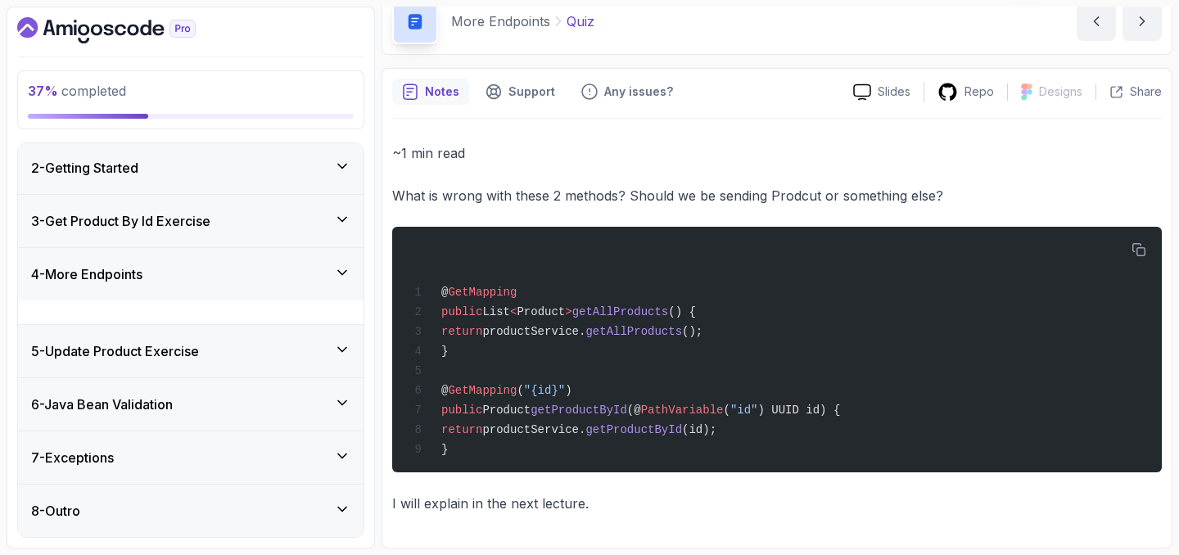
scroll to position [31, 0]
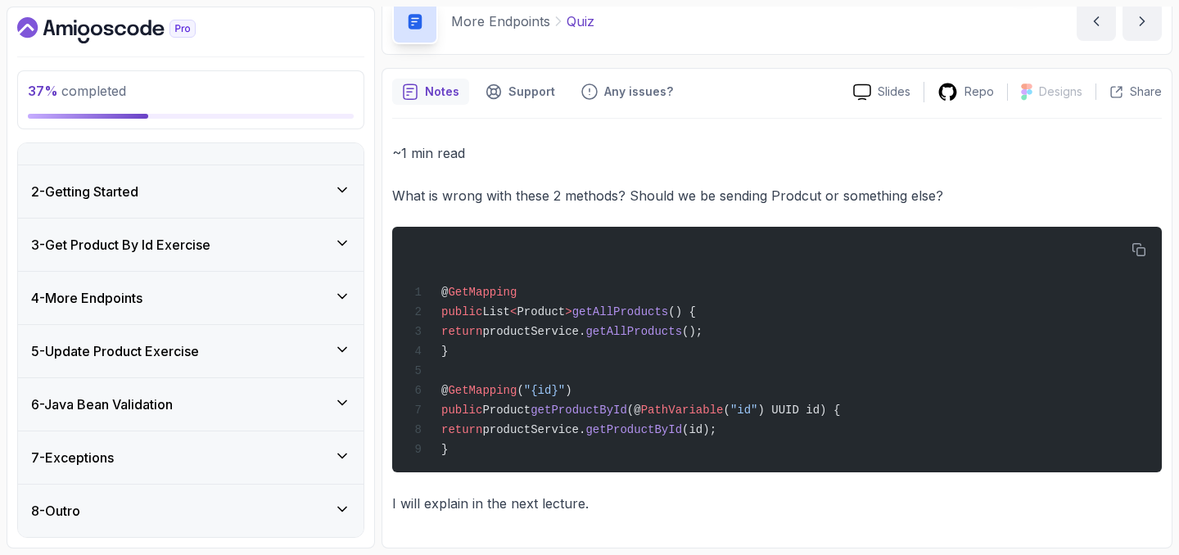
click at [250, 305] on div "4 - More Endpoints" at bounding box center [190, 298] width 319 height 20
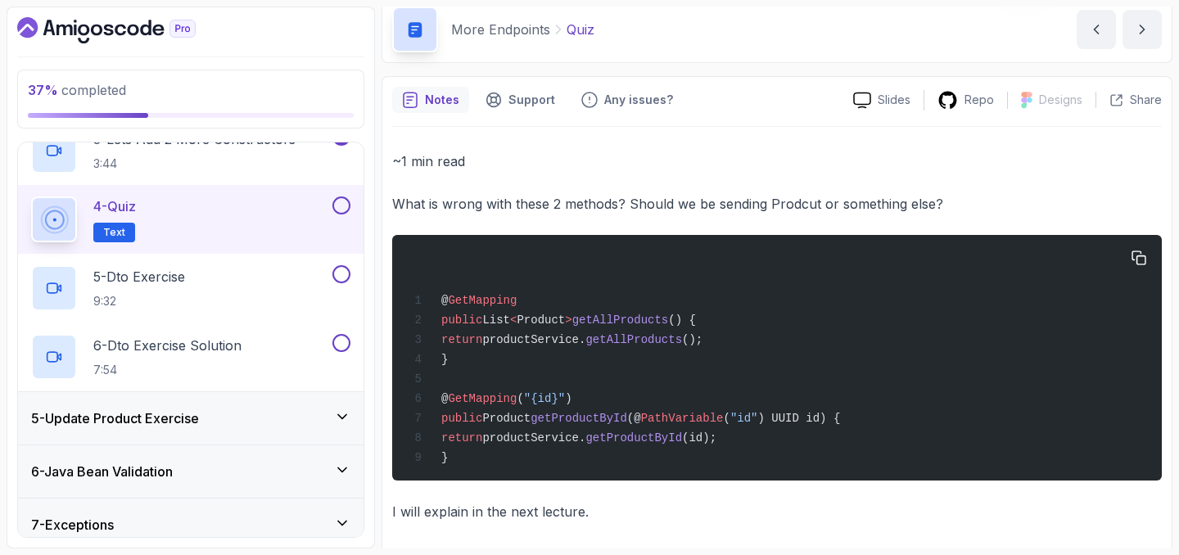
scroll to position [85, 0]
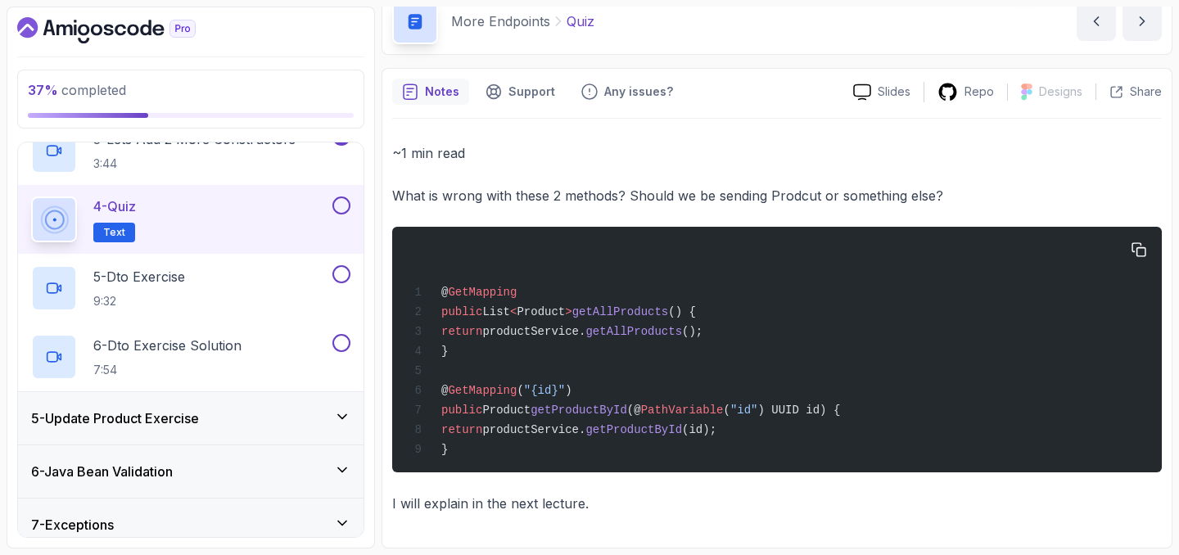
click at [508, 410] on span "Product" at bounding box center [506, 410] width 48 height 13
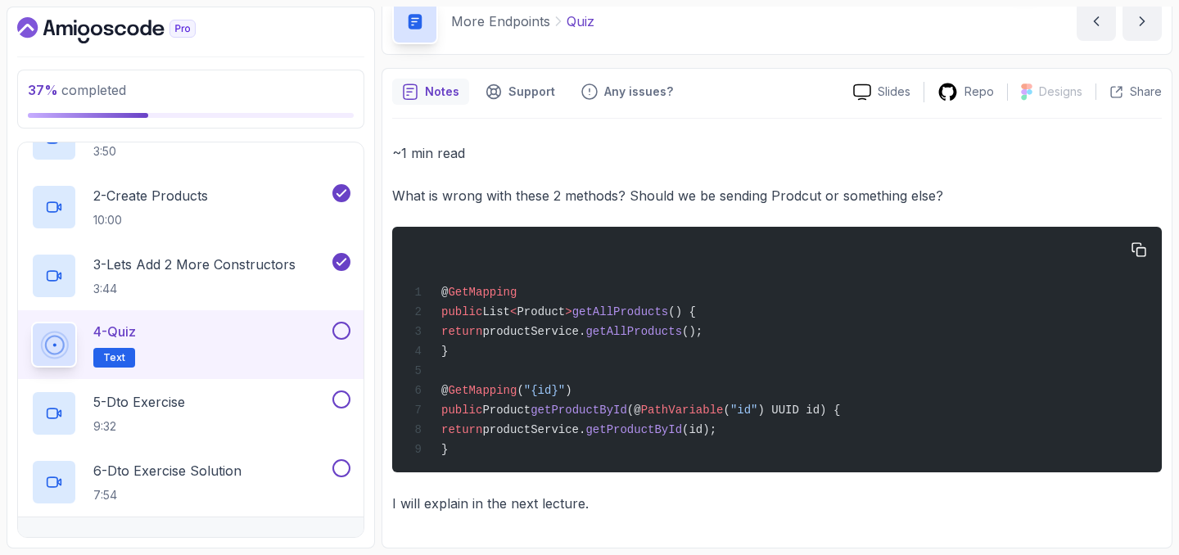
scroll to position [244, 0]
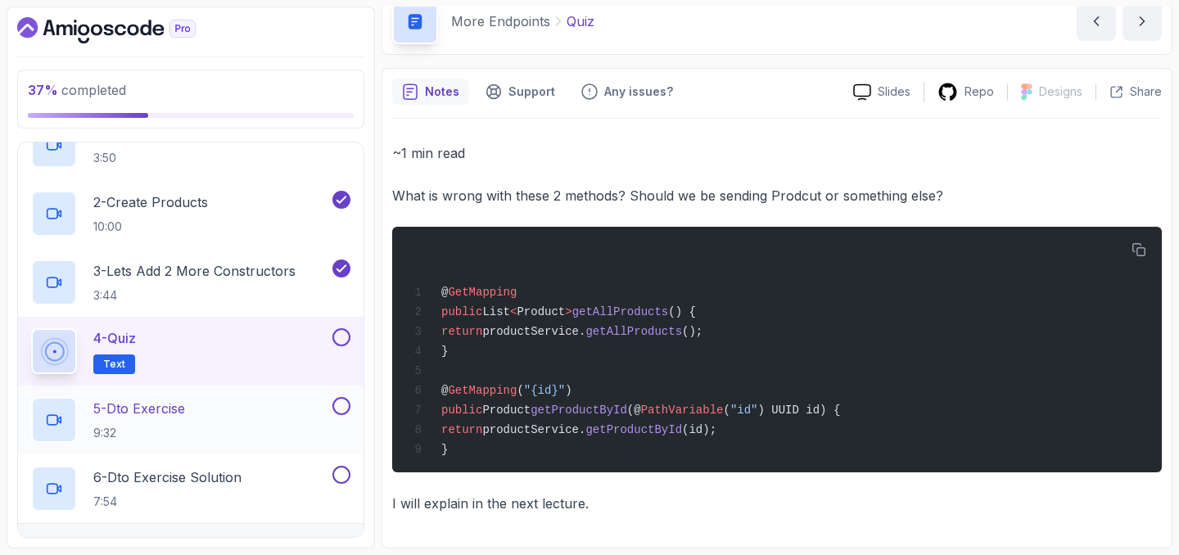
click at [171, 408] on p "5 - Dto Exercise" at bounding box center [139, 409] width 92 height 20
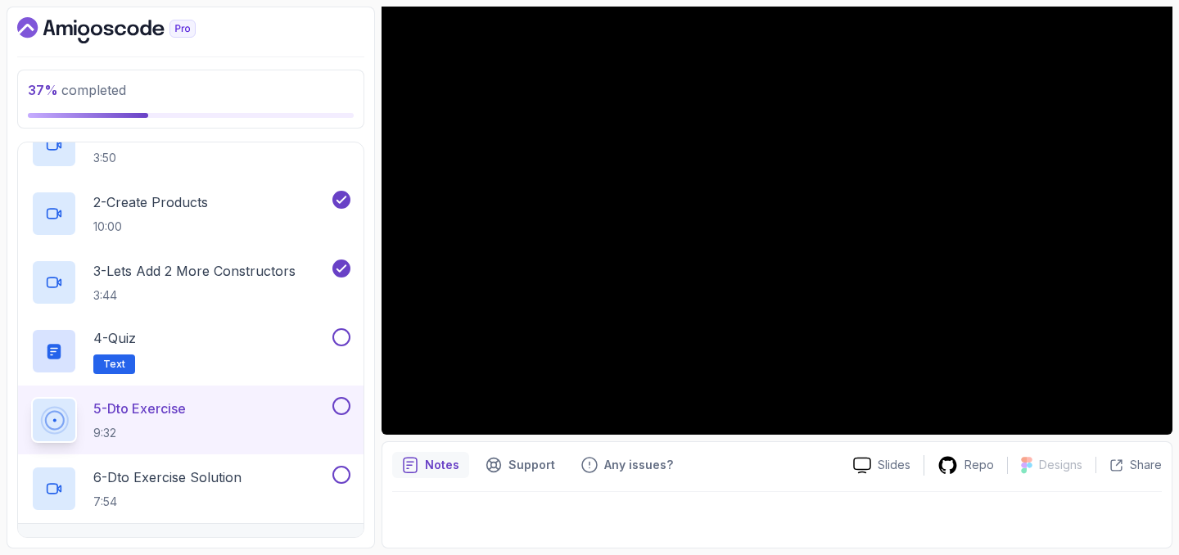
scroll to position [102, 0]
